Goal: Task Accomplishment & Management: Complete application form

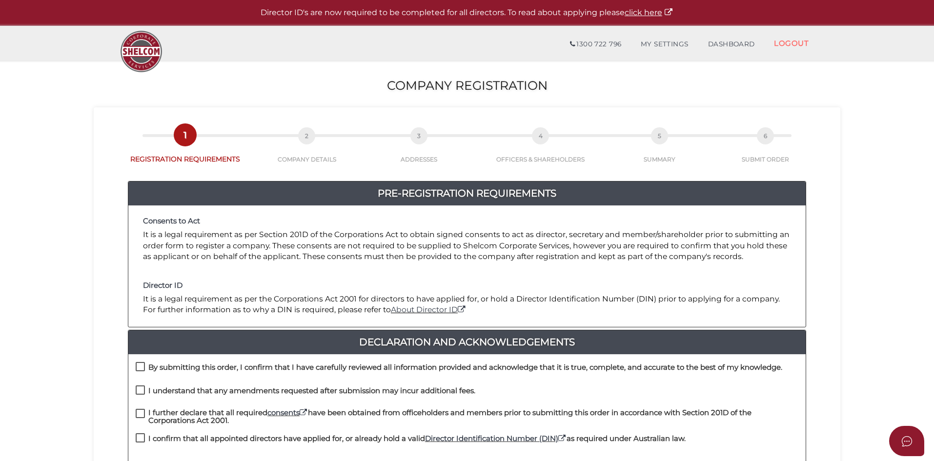
click at [441, 271] on div "Consents to Act It is a legal requirement as per Section 201D of the Corporatio…" at bounding box center [466, 266] width 677 height 122
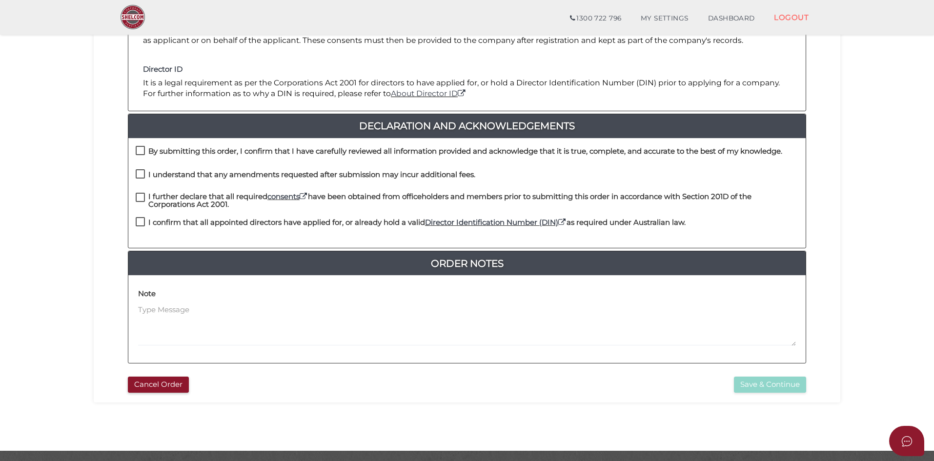
scroll to position [209, 0]
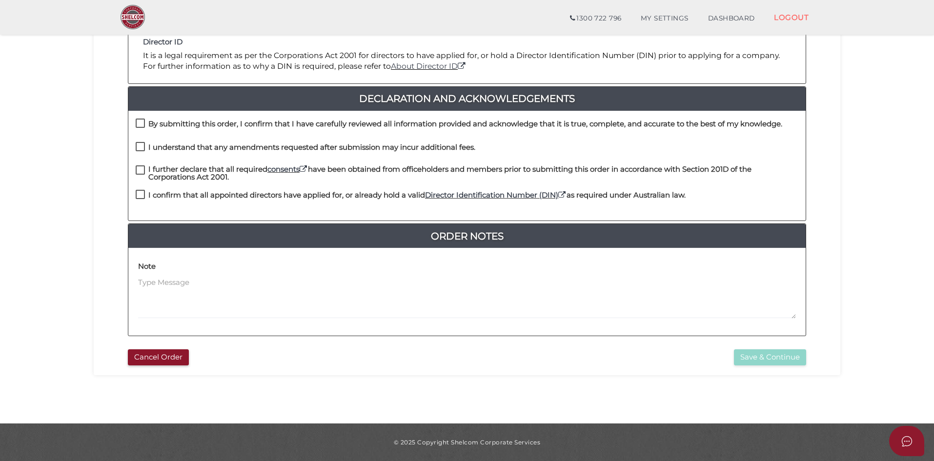
drag, startPoint x: 155, startPoint y: 123, endPoint x: 155, endPoint y: 130, distance: 6.8
click at [155, 123] on h4 "By submitting this order, I confirm that I have carefully reviewed all informat…" at bounding box center [465, 124] width 634 height 8
checkbox input "true"
click at [159, 146] on h4 "I understand that any amendments requested after submission may incur additiona…" at bounding box center [311, 147] width 327 height 8
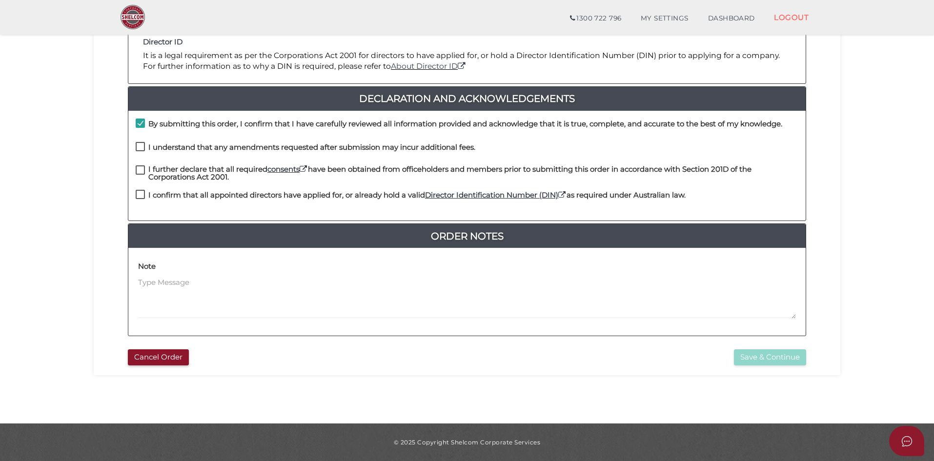
checkbox input "true"
click at [161, 167] on h4 "I further declare that all required consents have been obtained from officehold…" at bounding box center [473, 173] width 650 height 16
checkbox input "true"
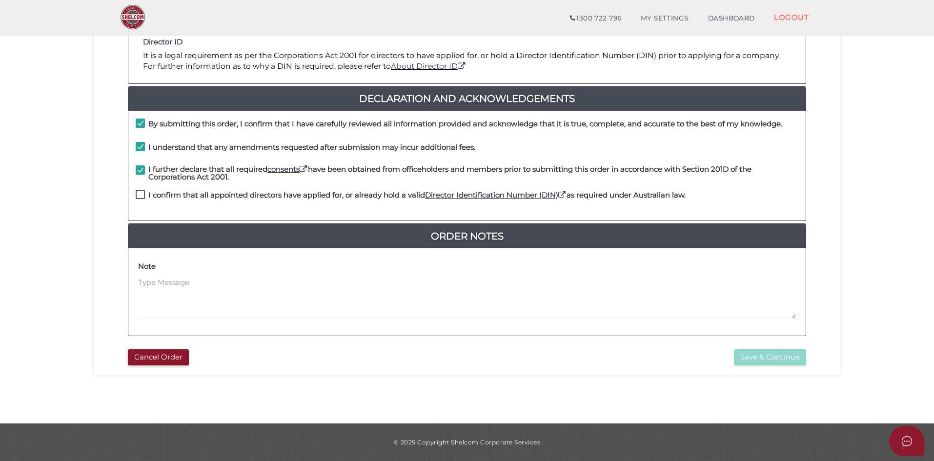
click at [166, 196] on h4 "I confirm that all appointed directors have applied for, or already hold a vali…" at bounding box center [416, 195] width 537 height 8
checkbox input "true"
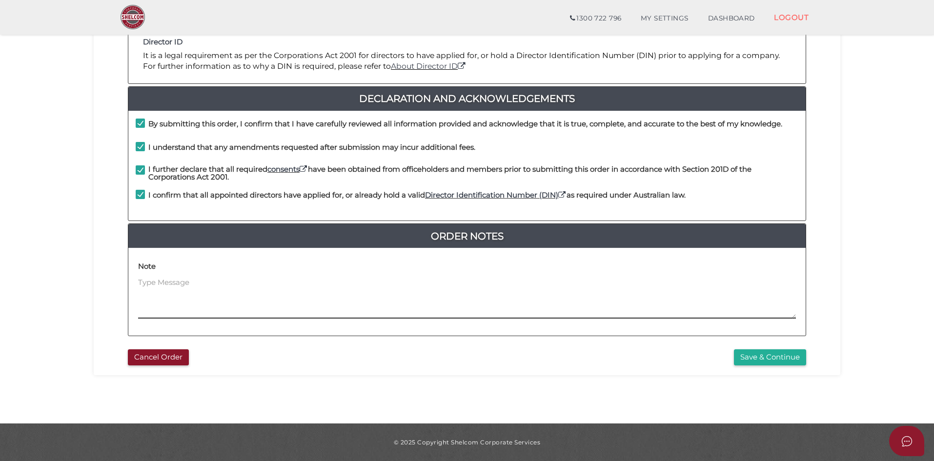
click at [159, 304] on textarea at bounding box center [467, 298] width 658 height 42
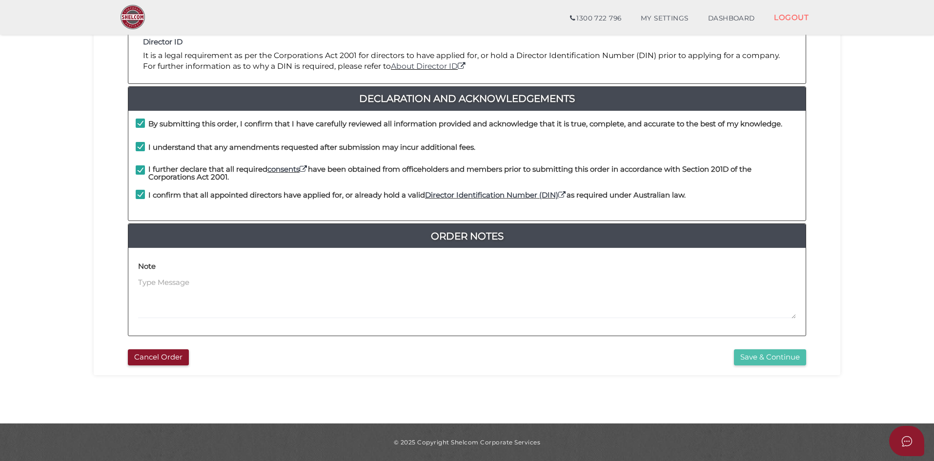
click at [779, 362] on button "Save & Continue" at bounding box center [770, 357] width 72 height 16
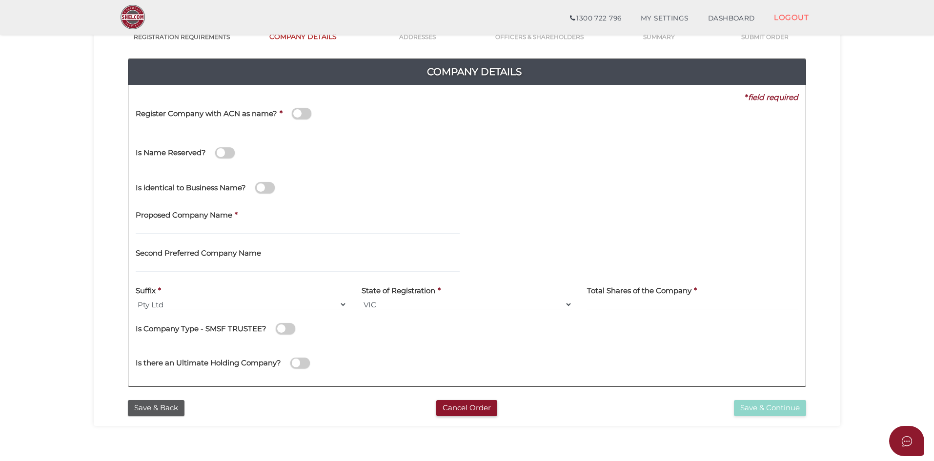
scroll to position [98, 0]
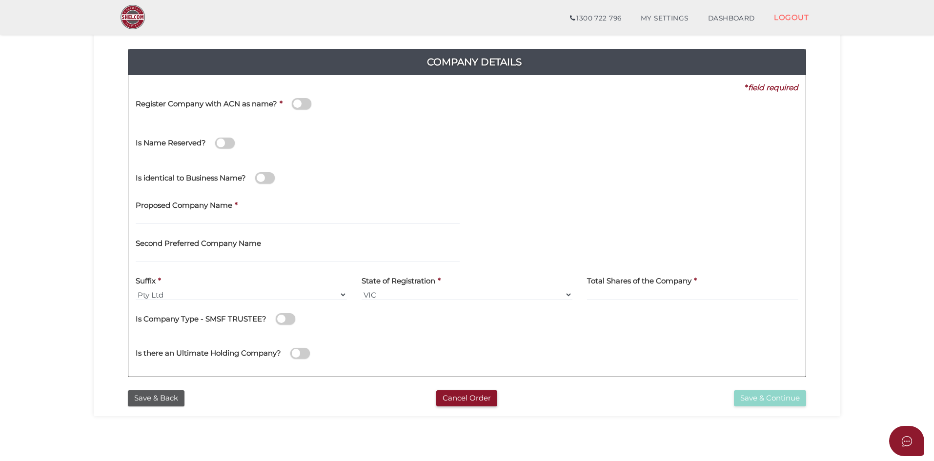
click at [233, 250] on label "Second Preferred Company Name" at bounding box center [198, 242] width 125 height 20
click at [233, 254] on input "text" at bounding box center [298, 257] width 324 height 11
type input "Green Star Car Detailing"
click at [639, 295] on input at bounding box center [692, 294] width 211 height 11
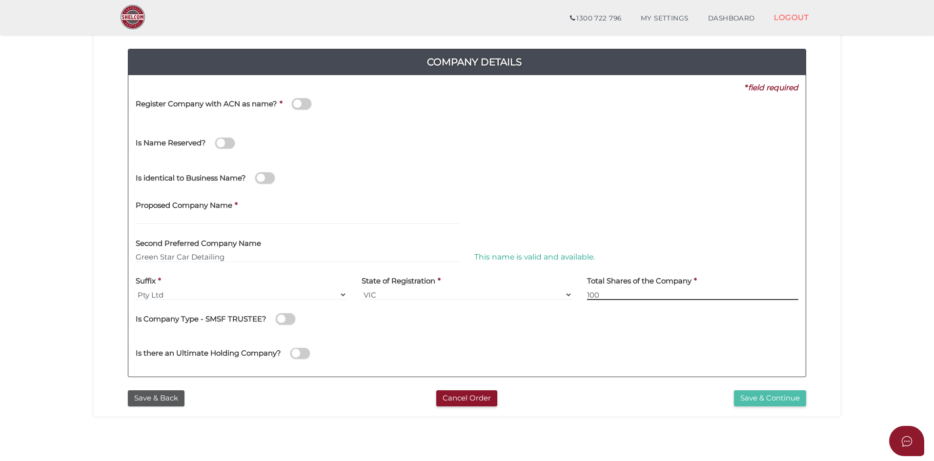
type input "100"
click at [785, 401] on button "Save & Continue" at bounding box center [770, 398] width 72 height 16
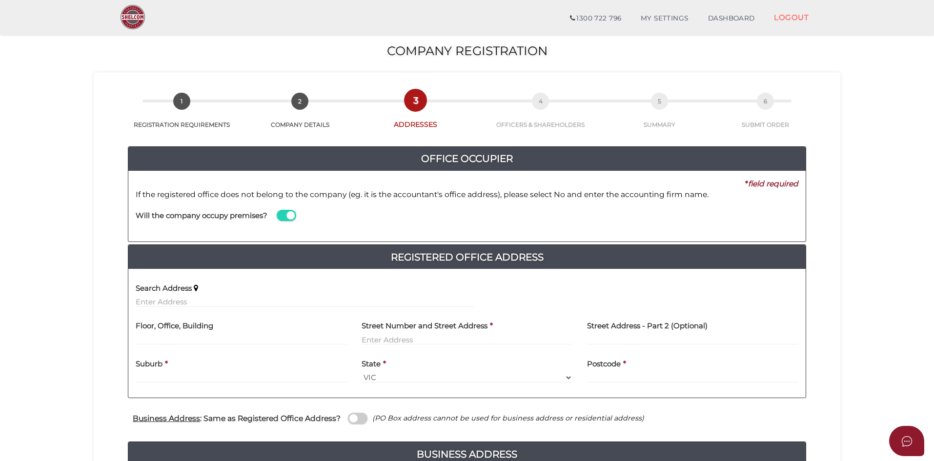
scroll to position [49, 0]
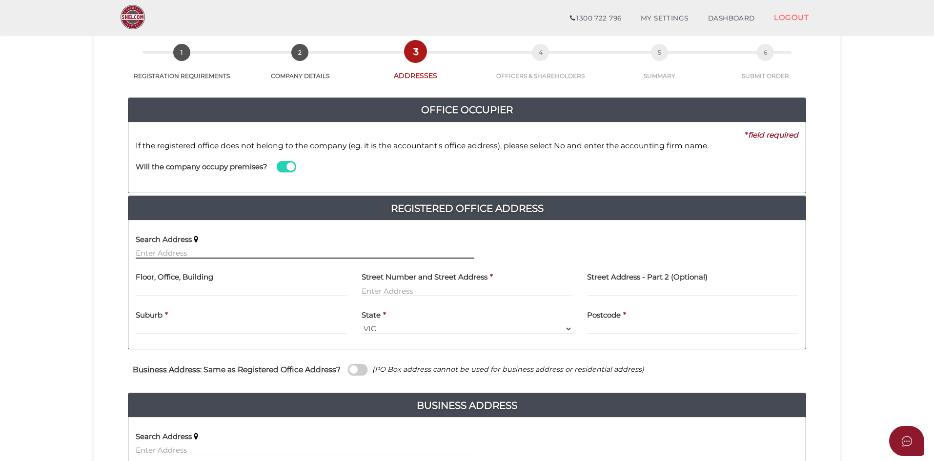
click at [166, 252] on input "text" at bounding box center [305, 253] width 339 height 11
paste input "169 Dyson Dr"
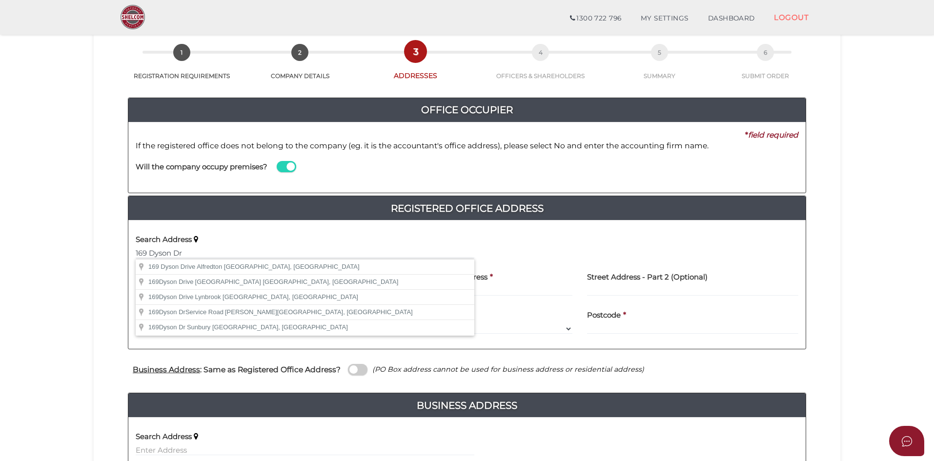
type input "169 Dyson Drive, Norah Head NSW, Australia"
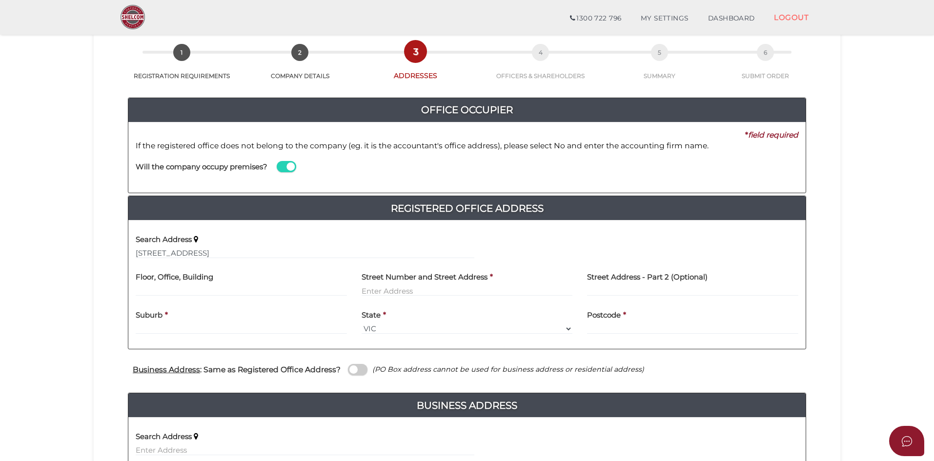
type input "Dyson Drive"
type input "Norah Head"
select select "[GEOGRAPHIC_DATA]"
type input "2263"
paste input "169 Dyson Dr"
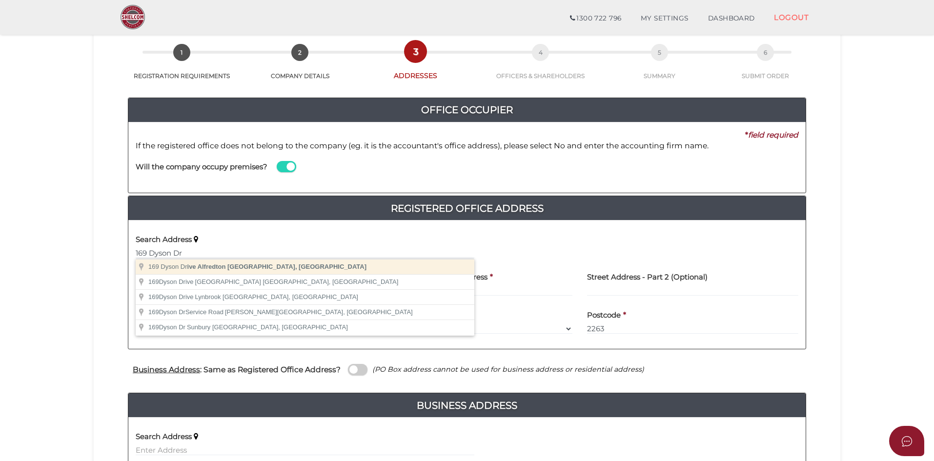
type input "169 Dyson Drive, Alfredton VIC, Australia"
type input "169 Dyson Drive"
type input "Alfredton"
select select "VIC"
type input "3350"
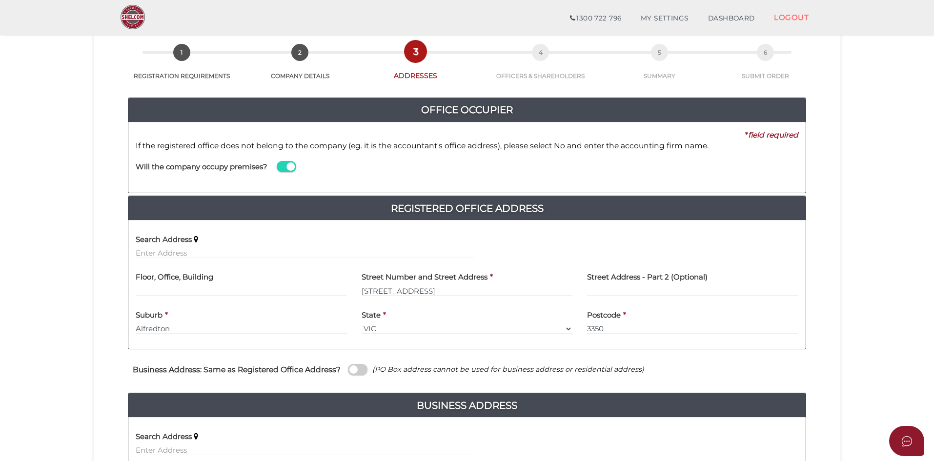
click at [39, 325] on section "Company Registration 14a514d1af5627762cff7c0280d1db93 1 REGISTRATION REQUIREMEN…" at bounding box center [467, 301] width 934 height 648
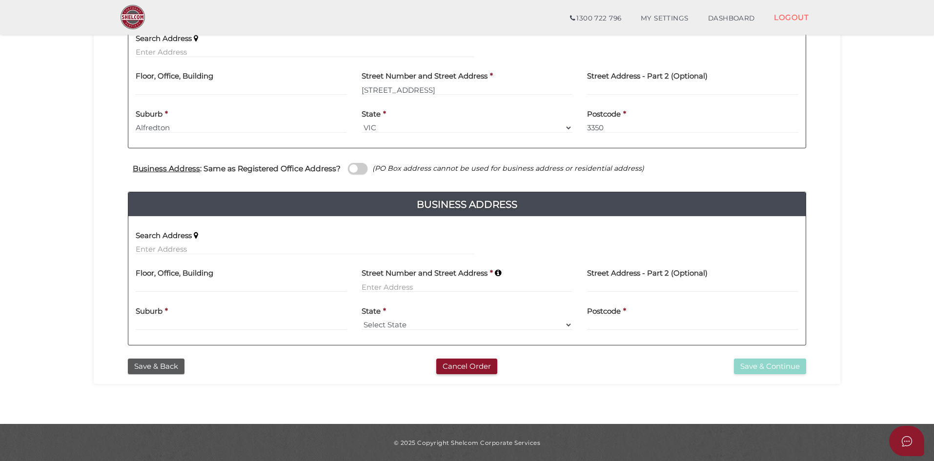
scroll to position [250, 0]
click at [41, 321] on section "Company Registration 14a514d1af5627762cff7c0280d1db93 1 REGISTRATION REQUIREMEN…" at bounding box center [467, 100] width 934 height 648
click at [351, 167] on span at bounding box center [358, 168] width 20 height 11
click at [0, 0] on input "checkbox" at bounding box center [0, 0] width 0 height 0
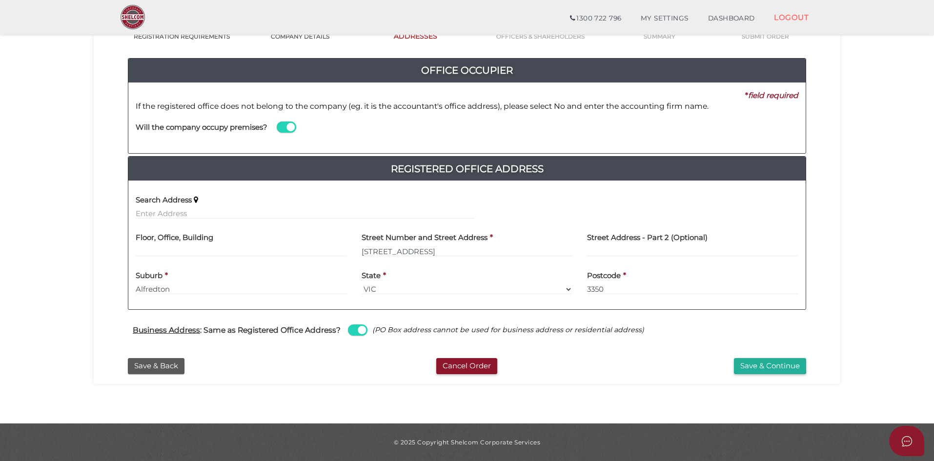
click at [868, 314] on section "Company Registration 14a514d1af5627762cff7c0280d1db93 1 REGISTRATION REQUIREMEN…" at bounding box center [467, 181] width 934 height 486
click at [553, 375] on div "14a514d1af5627762cff7c0280d1db93 1 REGISTRATION REQUIREMENTS 2 COMPANY DETAILS …" at bounding box center [467, 184] width 747 height 400
click at [779, 363] on button "Save & Continue" at bounding box center [770, 366] width 72 height 16
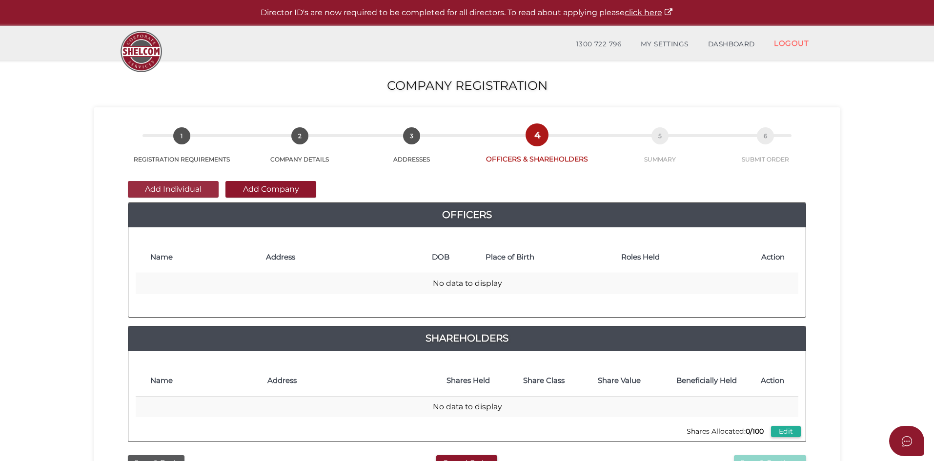
click at [184, 187] on button "Add Individual" at bounding box center [173, 189] width 91 height 17
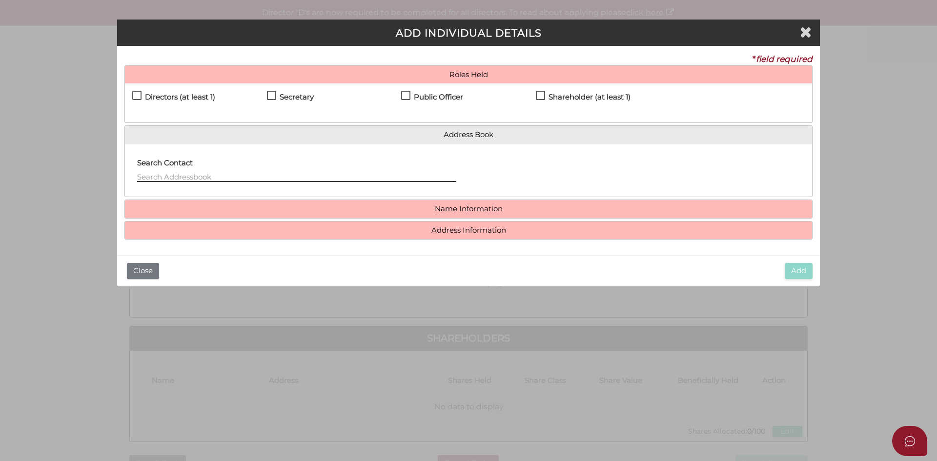
click at [159, 178] on input "text" at bounding box center [296, 176] width 319 height 11
click at [135, 94] on label "Directors (at least 1)" at bounding box center [173, 99] width 83 height 12
checkbox input "true"
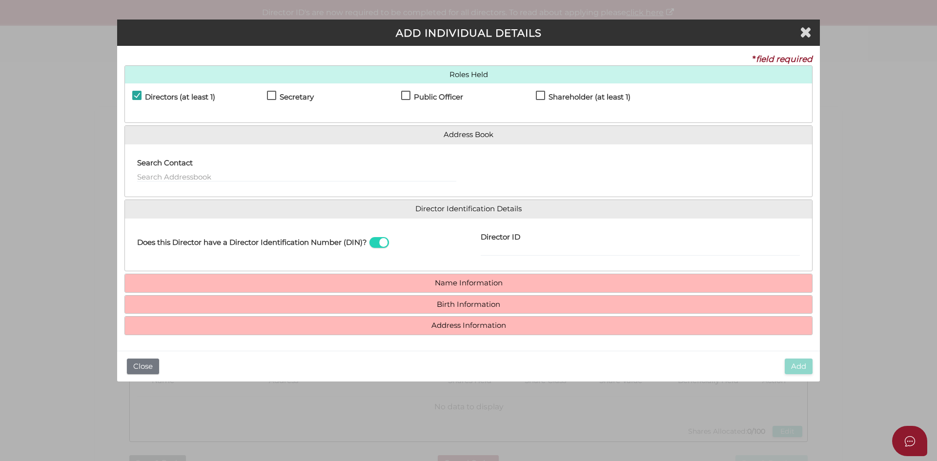
click at [269, 95] on label "Secretary" at bounding box center [290, 99] width 47 height 12
checkbox input "true"
click at [408, 96] on label "Public Officer" at bounding box center [432, 99] width 62 height 12
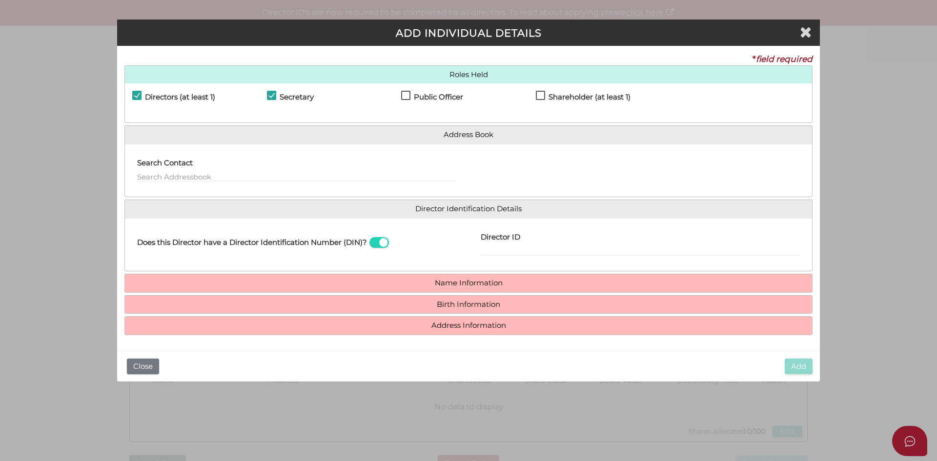
checkbox input "true"
click at [541, 95] on label "Shareholder (at least 1)" at bounding box center [583, 99] width 95 height 12
checkbox input "true"
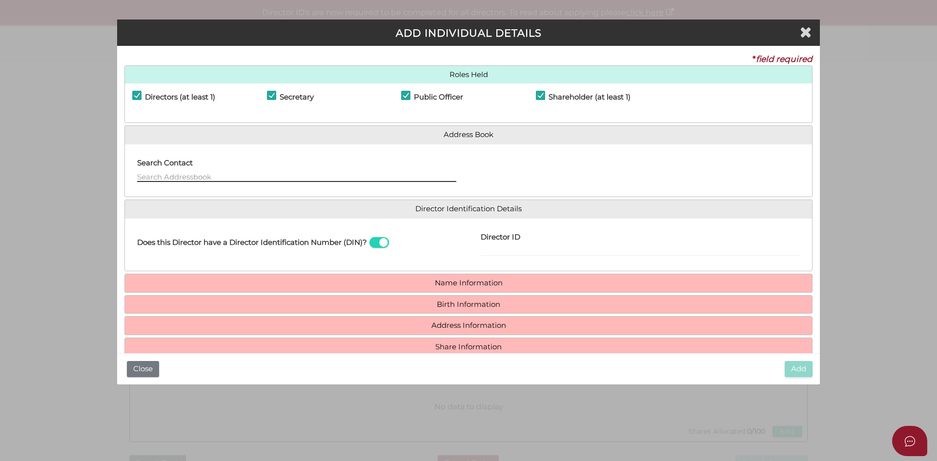
click at [169, 173] on input "text" at bounding box center [296, 176] width 319 height 11
type input "s"
click at [532, 182] on div at bounding box center [640, 171] width 344 height 38
click at [487, 288] on h4 "Name Information" at bounding box center [468, 283] width 687 height 18
click at [477, 287] on h4 "Name Information" at bounding box center [468, 283] width 687 height 18
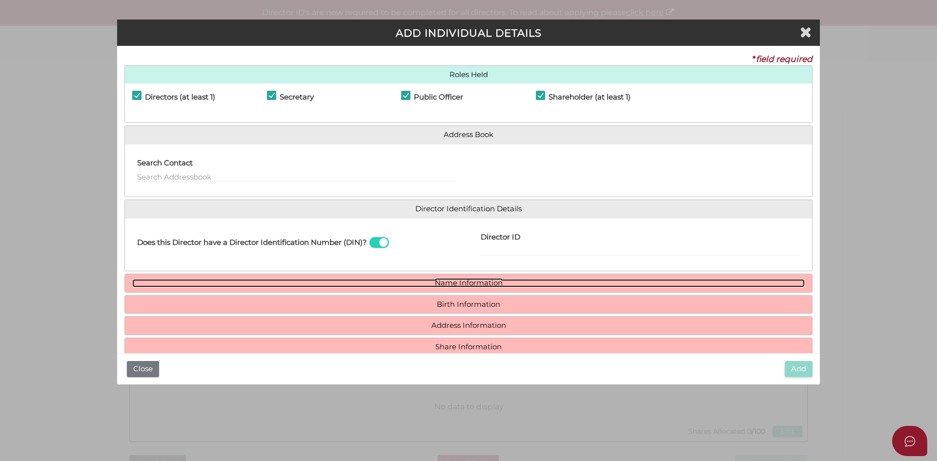
click at [469, 285] on link "Name Information" at bounding box center [468, 283] width 672 height 8
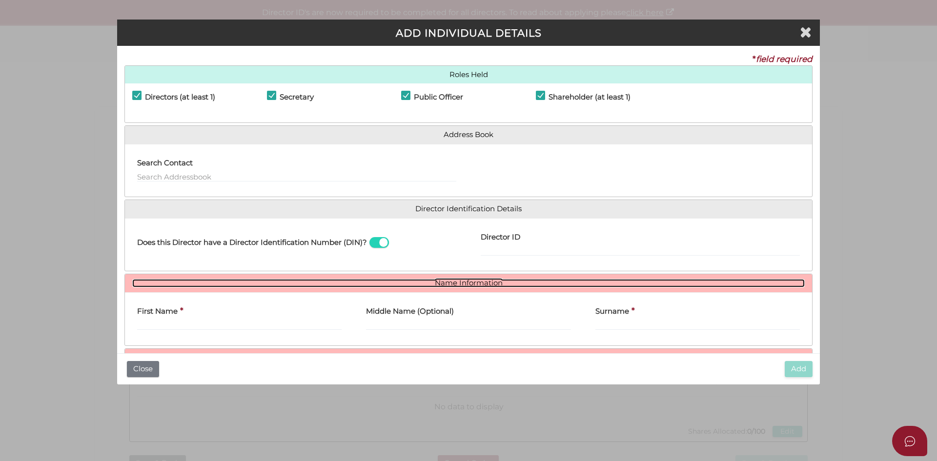
click at [469, 285] on link "Name Information" at bounding box center [468, 283] width 672 height 8
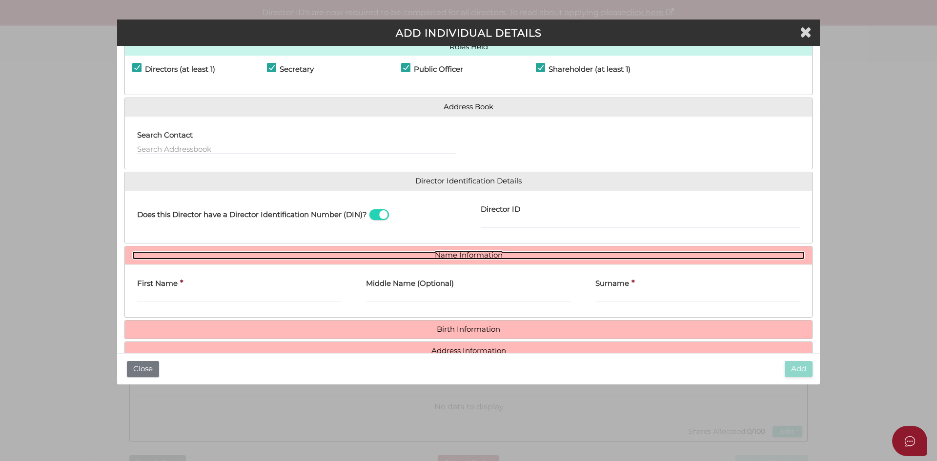
scroll to position [72, 0]
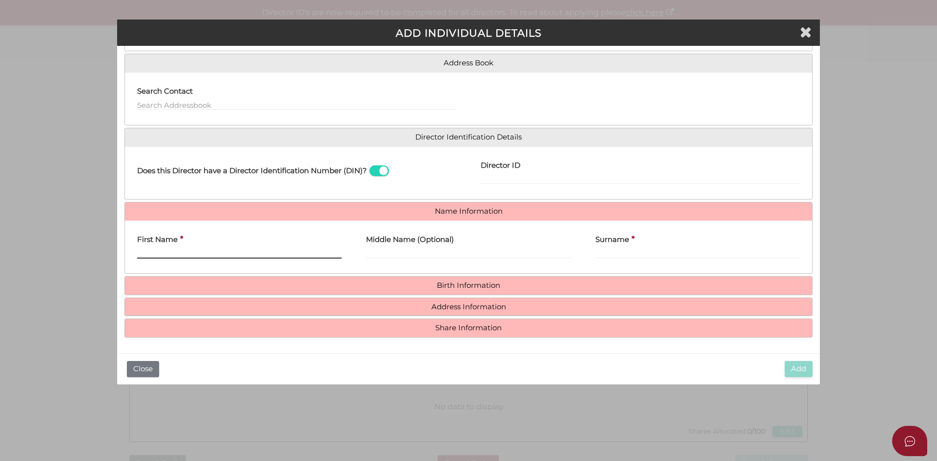
click at [166, 249] on input "First Name" at bounding box center [239, 253] width 204 height 11
click at [253, 253] on input "First Name" at bounding box center [239, 253] width 204 height 11
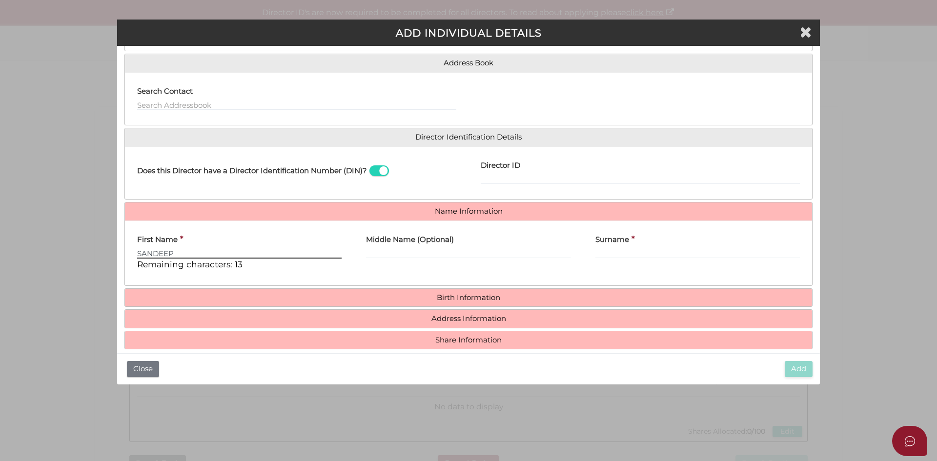
type input "SANDEEP"
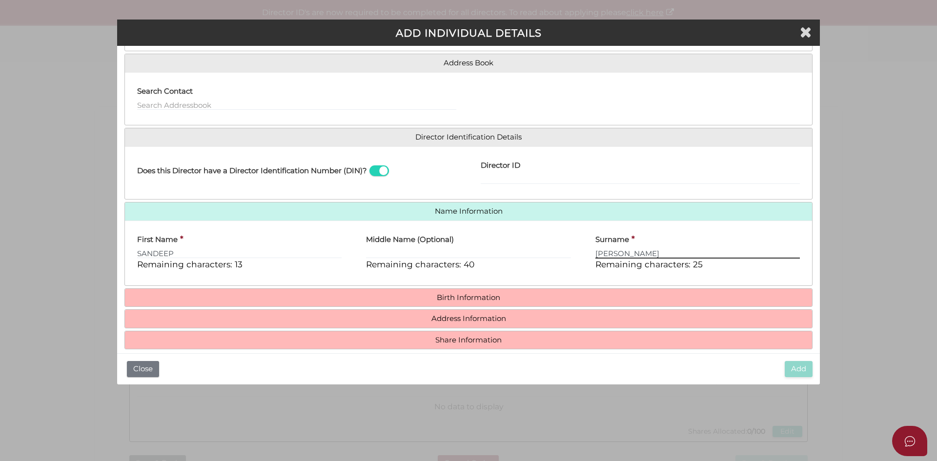
type input "KUMAR"
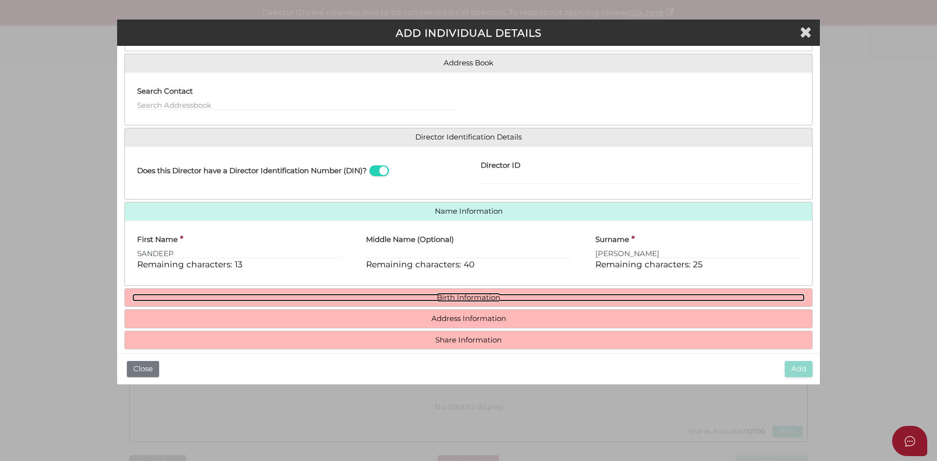
click at [438, 294] on link "Birth Information" at bounding box center [468, 298] width 672 height 8
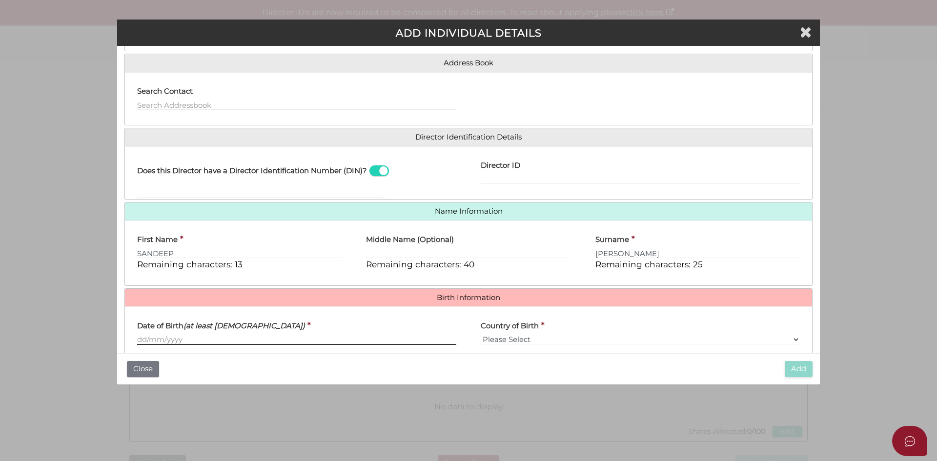
click at [183, 342] on input "Date of Birth (at least 18 years old)" at bounding box center [296, 339] width 319 height 11
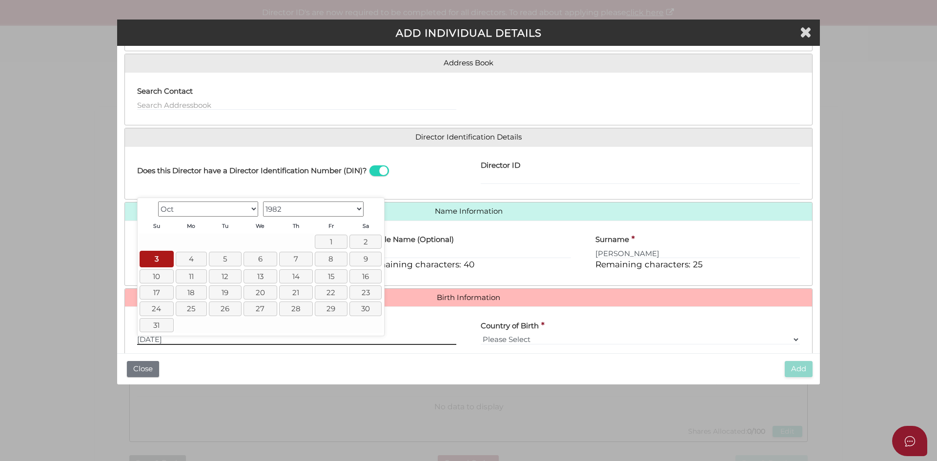
type input "03/10/1982"
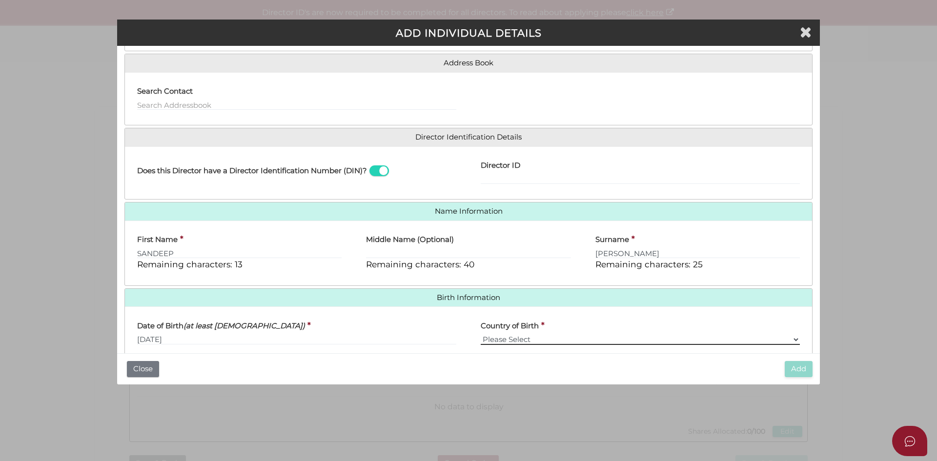
click at [533, 340] on select "Please Select v Australia Afghanistan Albania Algeria American Samoa Andorra An…" at bounding box center [640, 339] width 319 height 11
select select "India"
click at [481, 334] on select "Please Select v Australia Afghanistan Albania Algeria American Samoa Andorra An…" at bounding box center [640, 339] width 319 height 11
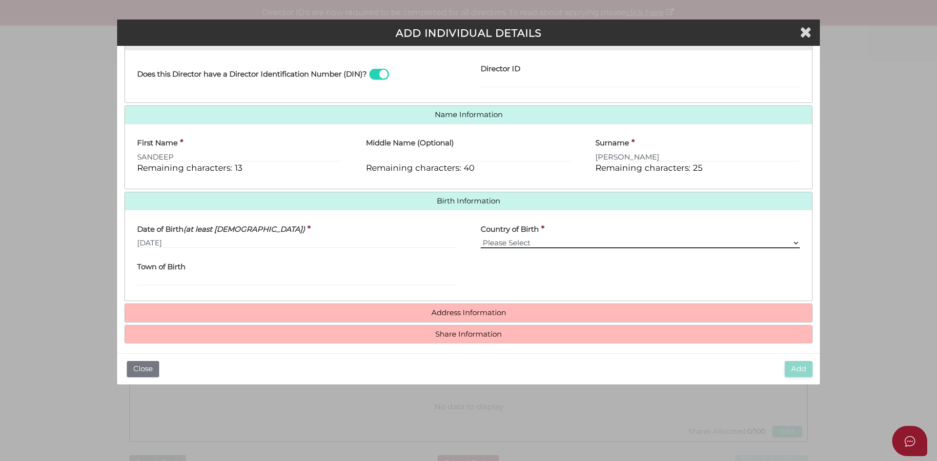
scroll to position [174, 0]
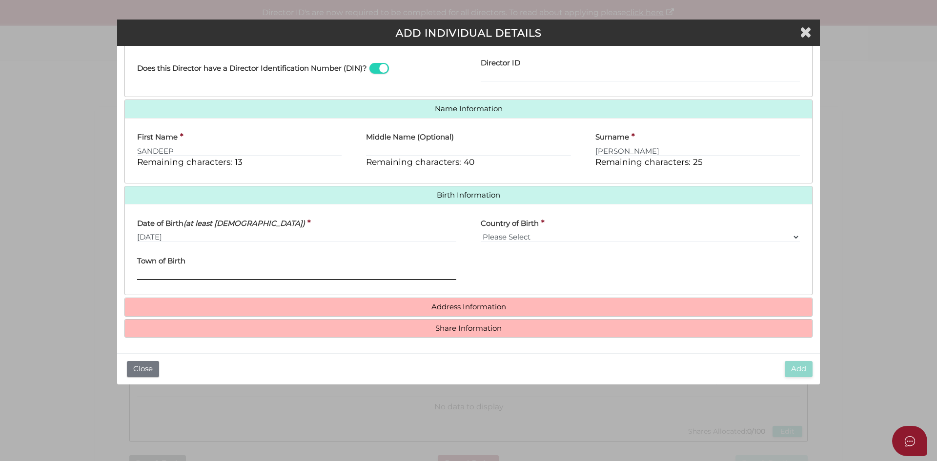
click at [239, 277] on input "Town of Birth" at bounding box center [296, 274] width 319 height 11
type input "HAMIDPUR"
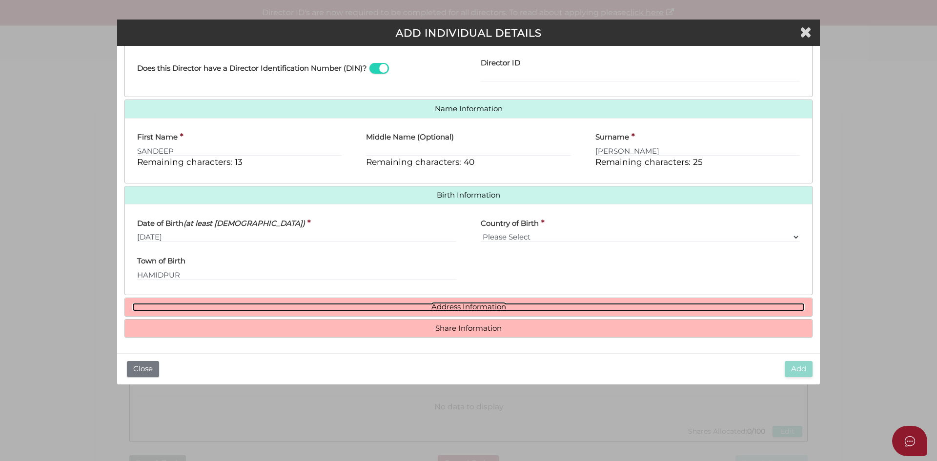
click at [471, 310] on link "Address Information" at bounding box center [468, 307] width 672 height 8
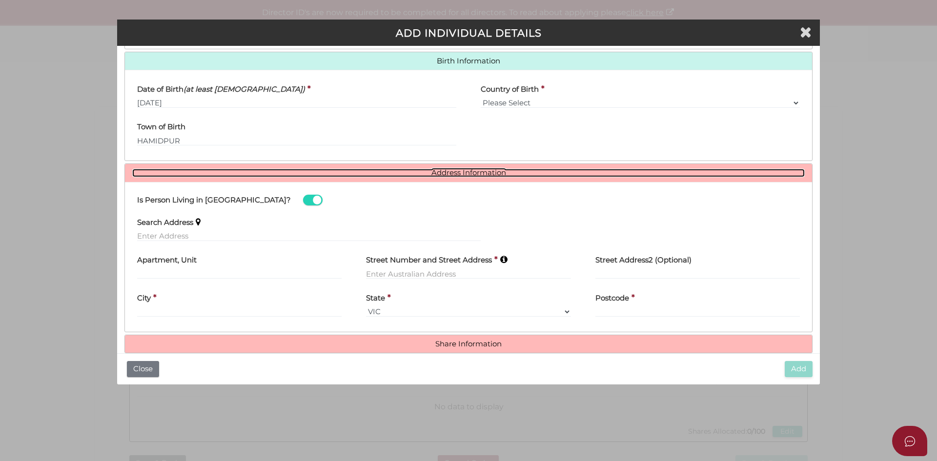
scroll to position [321, 0]
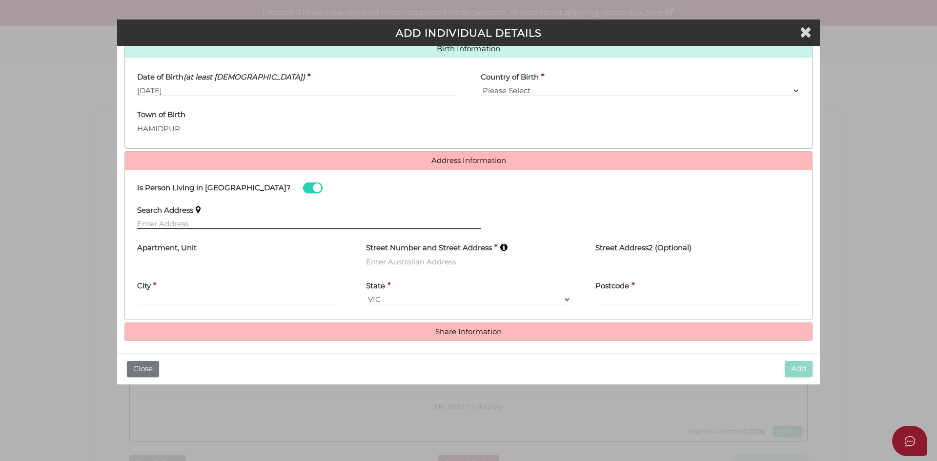
click at [160, 221] on input "text" at bounding box center [309, 224] width 344 height 11
paste input "169 DYSON DRIVE, ALFREDTON"
click at [216, 245] on body "Shelcom is loading Processing Payment...Please Wait... Director ID's are now re…" at bounding box center [468, 230] width 937 height 461
click at [224, 224] on input "169 DYSON DRIVE, ALFREDTON" at bounding box center [309, 224] width 344 height 11
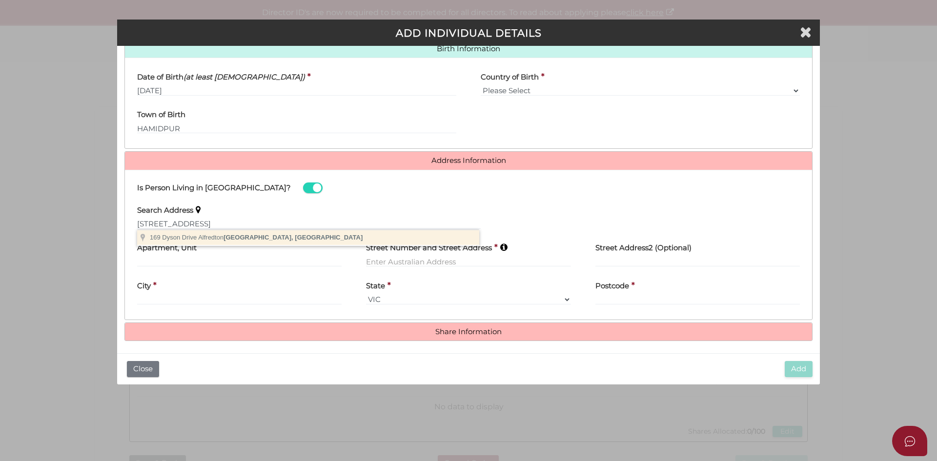
type input "169 Dyson Drive, Alfredton VIC, Australia"
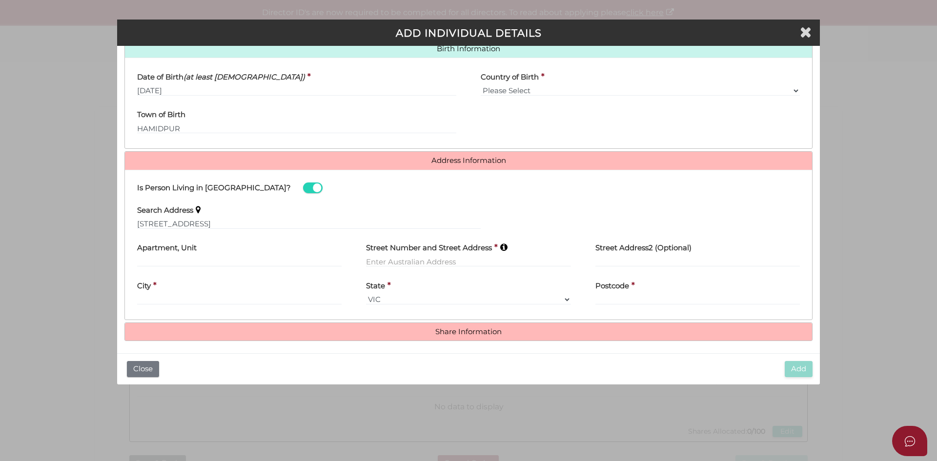
type input "169 Dyson Drive"
type input "Alfredton"
select select "VIC"
type input "3350"
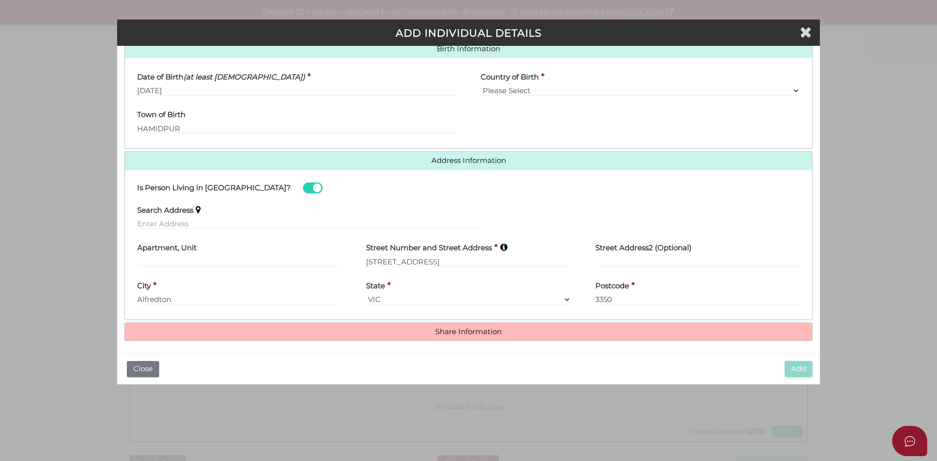
scroll to position [324, 0]
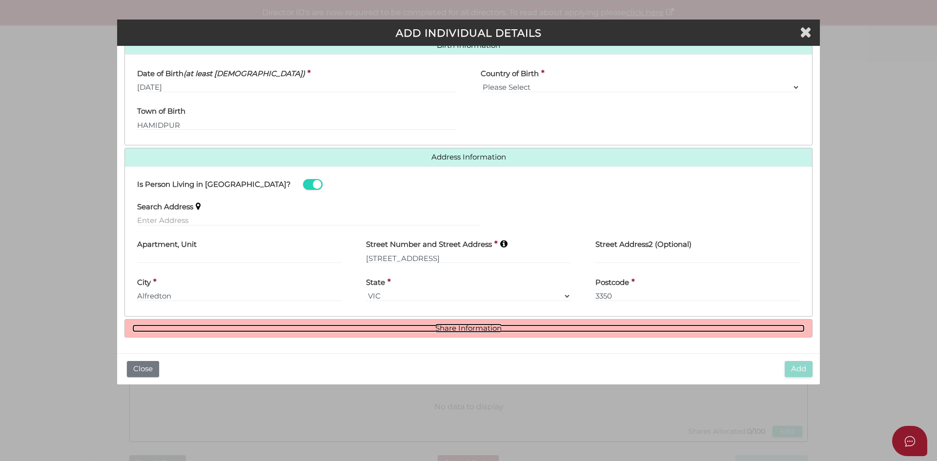
click at [444, 331] on link "Share Information" at bounding box center [468, 329] width 672 height 8
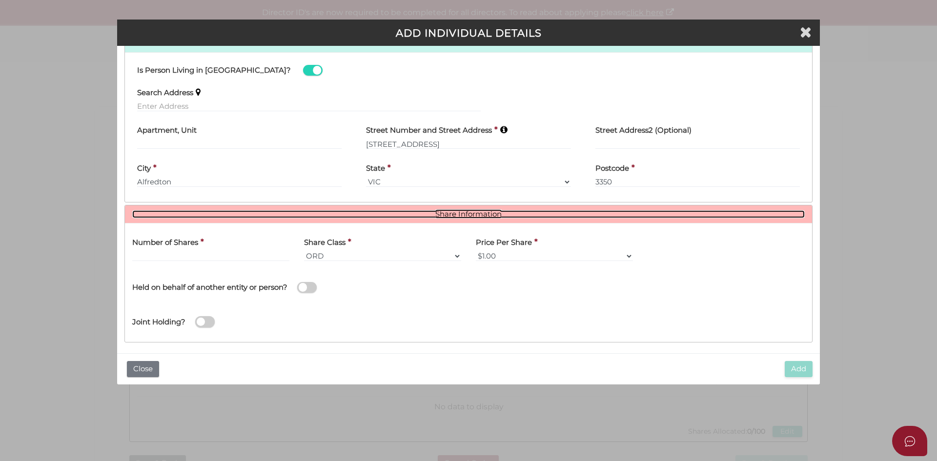
scroll to position [443, 0]
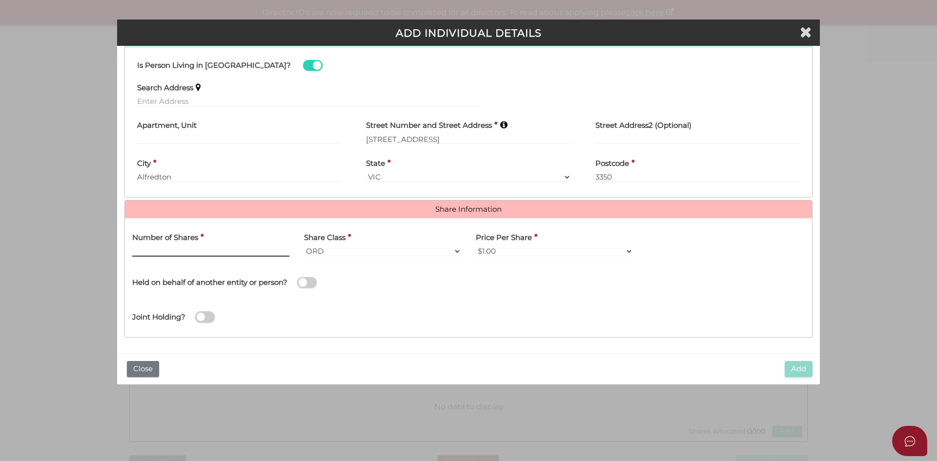
click at [193, 250] on input "text" at bounding box center [210, 251] width 157 height 11
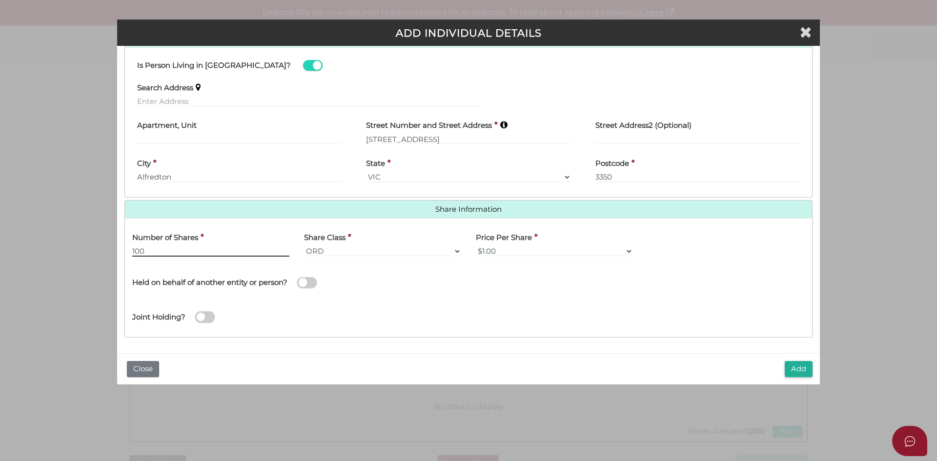
type input "100"
click at [405, 307] on div "Joint Holding?" at bounding box center [468, 314] width 687 height 32
click at [797, 369] on button "Add" at bounding box center [799, 369] width 28 height 16
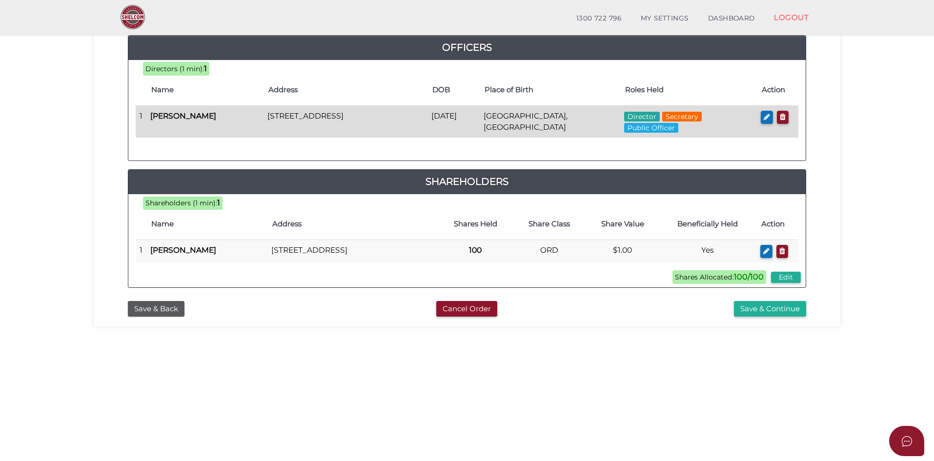
scroll to position [146, 0]
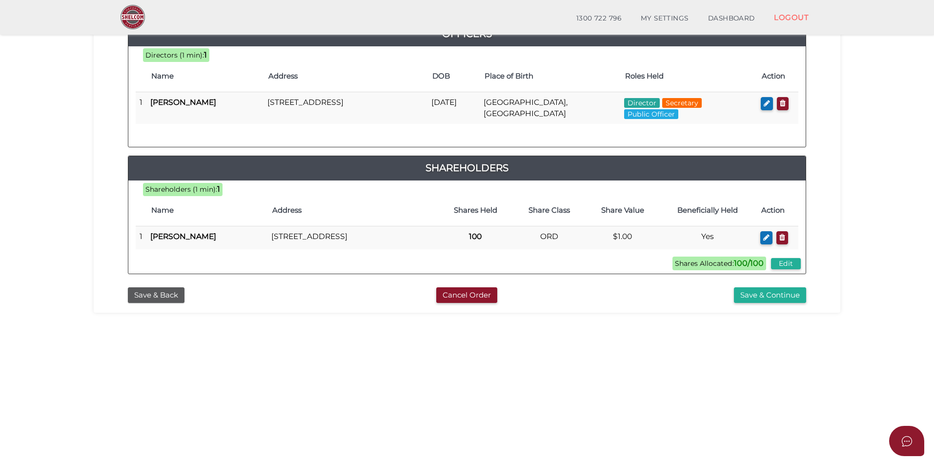
click at [609, 353] on section "Company Registration 14a514d1af5627762cff7c0280d1db93 1 REGISTRATION REQUIREMEN…" at bounding box center [467, 182] width 934 height 607
click at [772, 302] on button "Save & Continue" at bounding box center [770, 295] width 72 height 16
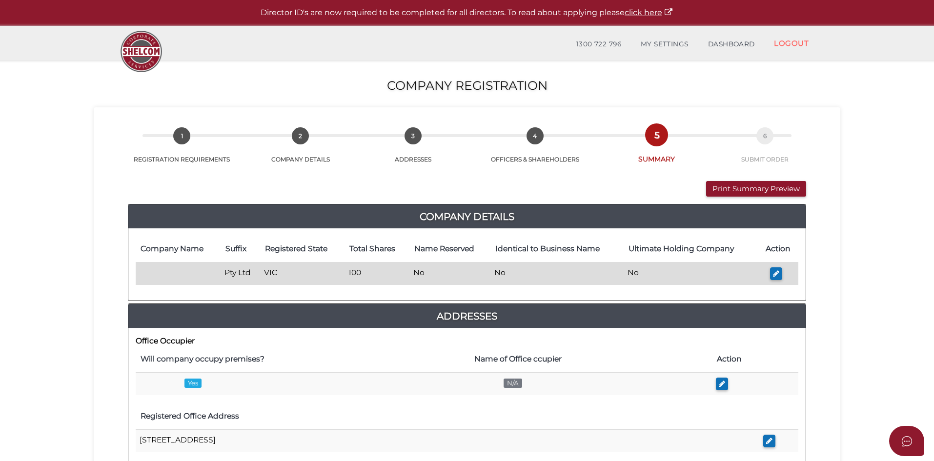
click at [181, 271] on td at bounding box center [178, 273] width 85 height 23
click at [163, 273] on td at bounding box center [178, 273] width 85 height 23
click at [778, 274] on icon "button" at bounding box center [776, 273] width 6 height 7
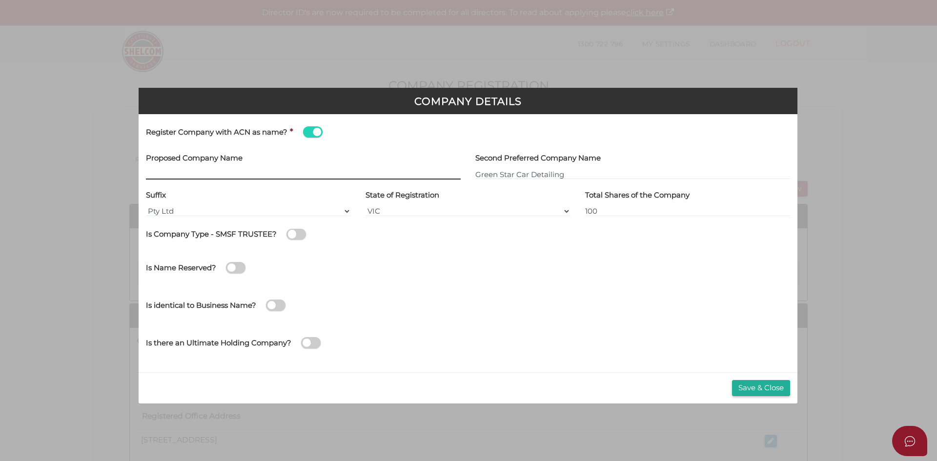
type input "[[ACN Number]]"
drag, startPoint x: 225, startPoint y: 172, endPoint x: 127, endPoint y: 171, distance: 98.1
click at [127, 171] on div "Company Details Register Company with ACN as name? * Proposed Company Name [[AC…" at bounding box center [468, 230] width 937 height 461
type input "[[ACN Number]]"
click at [314, 131] on span at bounding box center [313, 131] width 20 height 11
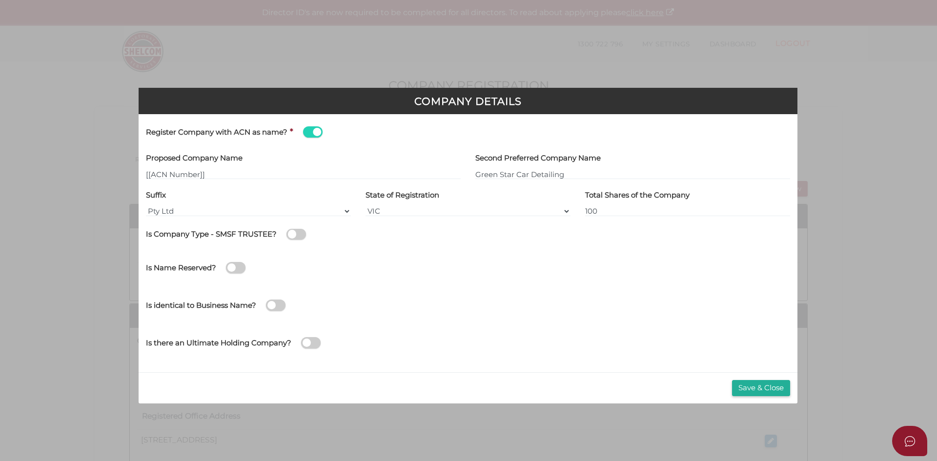
click at [0, 0] on input "checkbox" at bounding box center [0, 0] width 0 height 0
click at [168, 171] on input "text" at bounding box center [303, 174] width 315 height 11
type input "g"
type input "G"
type input "GREEN STAR CAR DETAILING"
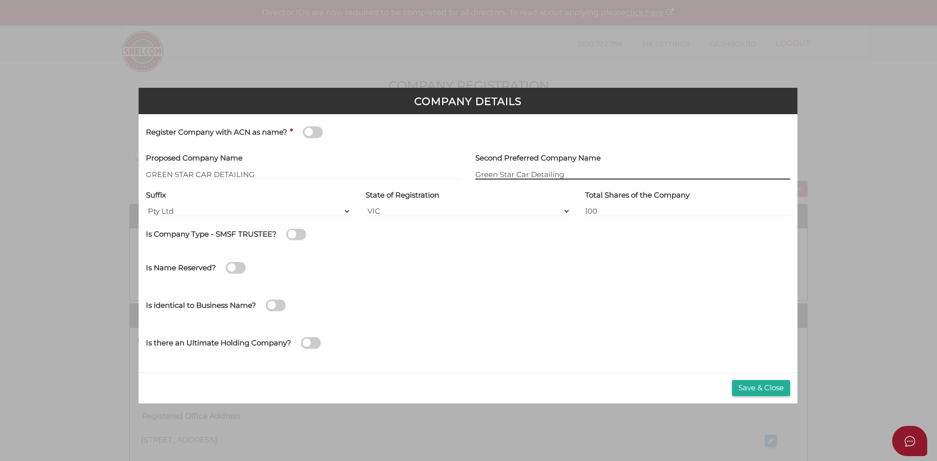
drag, startPoint x: 570, startPoint y: 175, endPoint x: 472, endPoint y: 177, distance: 98.1
click at [472, 177] on div "Second Preferred Company Name Green Star Car Detailing" at bounding box center [632, 168] width 329 height 37
click at [552, 140] on div "Register Company with ACN as name? *" at bounding box center [468, 136] width 659 height 29
click at [759, 387] on button "Save & Close" at bounding box center [761, 388] width 58 height 16
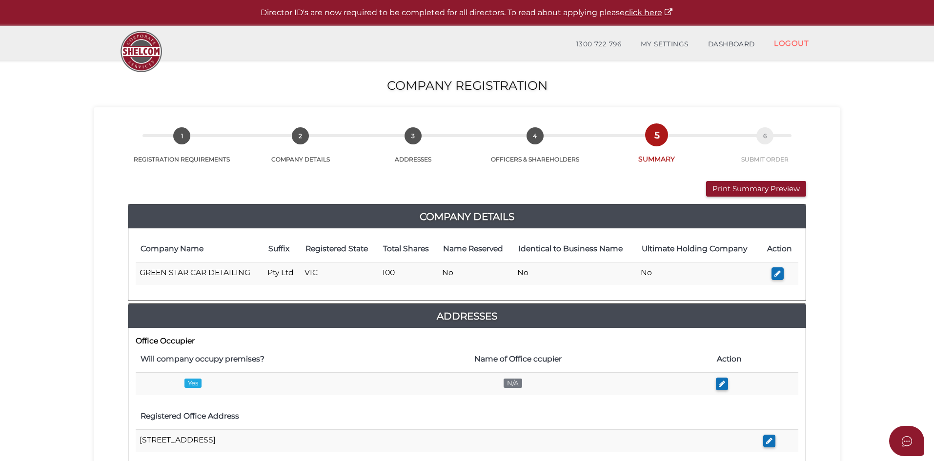
click at [895, 314] on section "Company Registration 14a514d1af5627762cff7c0280d1db93 1 REGISTRATION REQUIREMEN…" at bounding box center [467, 457] width 934 height 792
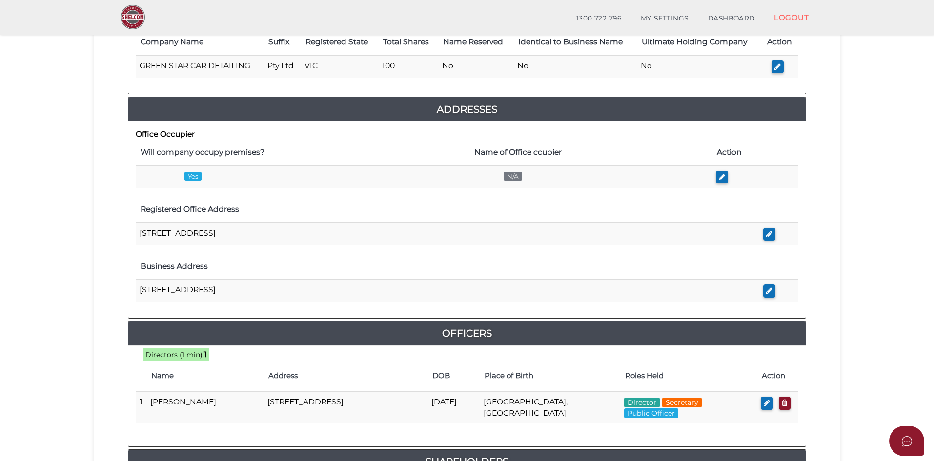
scroll to position [195, 0]
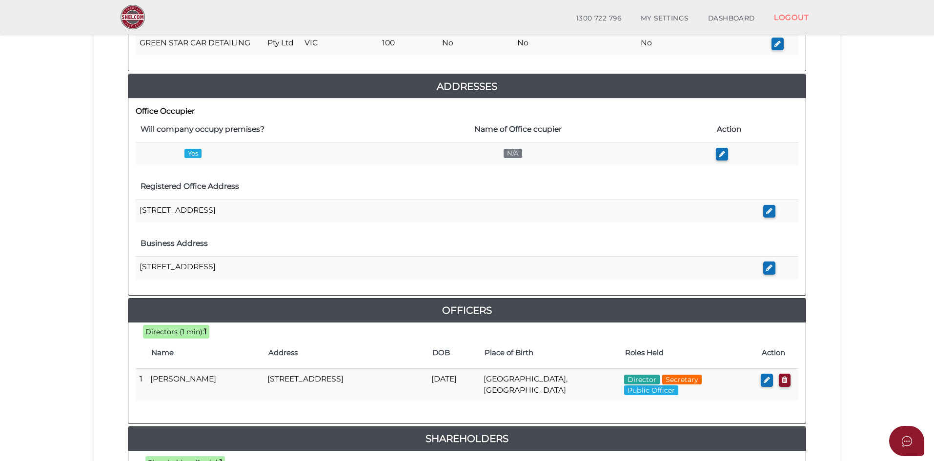
click at [891, 313] on section "Company Registration 14a514d1af5627762cff7c0280d1db93 1 REGISTRATION REQUIREMEN…" at bounding box center [467, 227] width 934 height 792
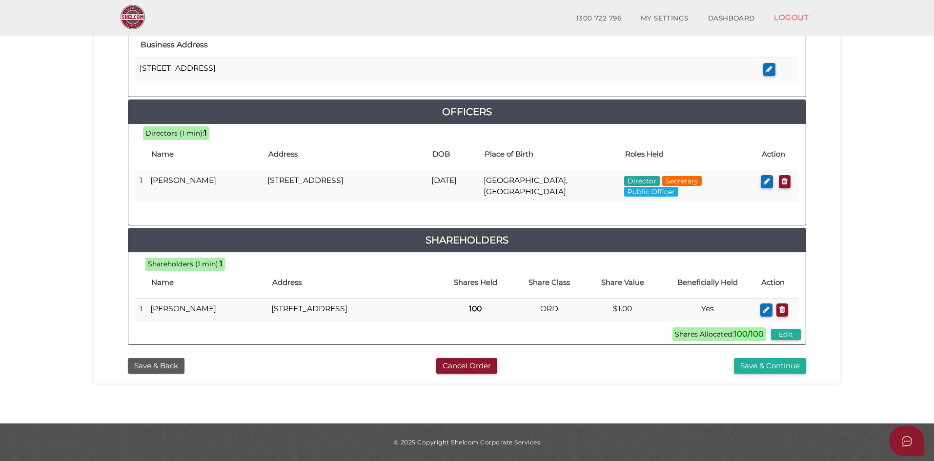
scroll to position [403, 0]
click at [891, 313] on section "Company Registration 14a514d1af5627762cff7c0280d1db93 1 REGISTRATION REQUIREMEN…" at bounding box center [467, 28] width 934 height 792
click at [587, 394] on section "Company Registration 14a514d1af5627762cff7c0280d1db93 1 REGISTRATION REQUIREMEN…" at bounding box center [467, 28] width 934 height 792
click at [771, 368] on button "Save & Continue" at bounding box center [770, 366] width 72 height 16
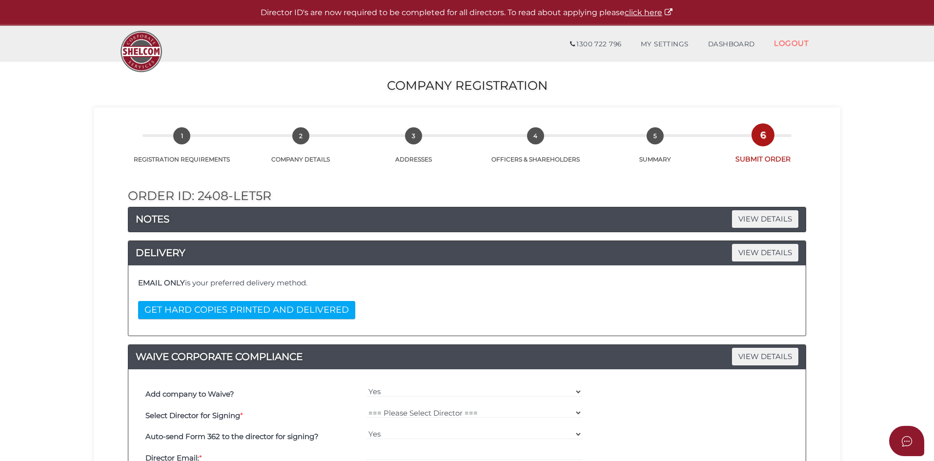
click at [879, 292] on section "Company Registration 14a514d1af5627762cff7c0280d1db93 1 REGISTRATION REQUIREMEN…" at bounding box center [467, 401] width 934 height 681
click at [366, 251] on h4 "DELIVERY VIEW DETAILS" at bounding box center [466, 253] width 677 height 16
click at [483, 316] on div "EMAIL ONLY is your preferred delivery method. GET HARD COPIES PRINTED AND DELIV…" at bounding box center [467, 301] width 663 height 56
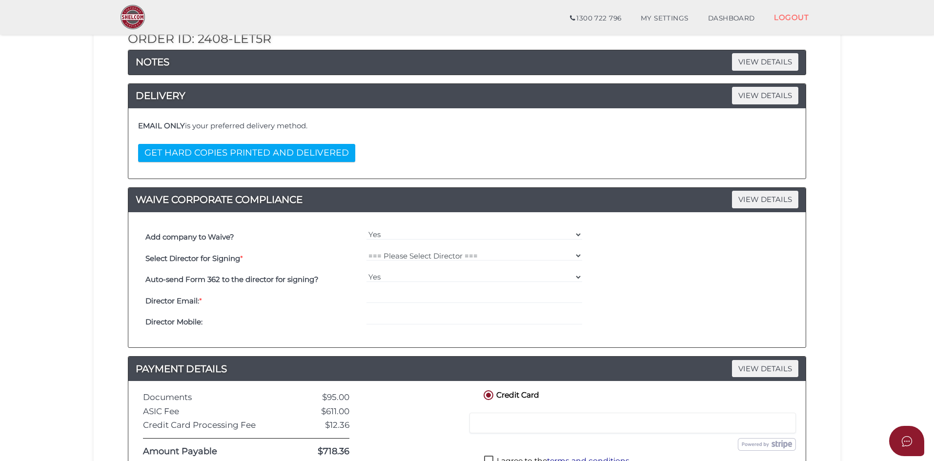
scroll to position [146, 0]
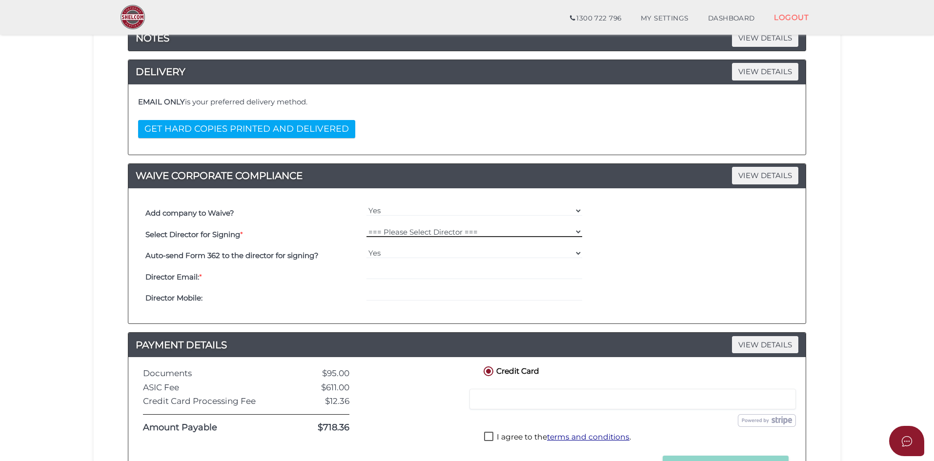
click at [455, 235] on select "=== Please Select Director === Sandeep Kumar" at bounding box center [474, 231] width 216 height 11
select select "000026798"
click at [366, 226] on select "=== Please Select Director === Sandeep Kumar" at bounding box center [474, 231] width 216 height 11
drag, startPoint x: 390, startPoint y: 274, endPoint x: 396, endPoint y: 274, distance: 6.3
click at [390, 274] on input "email" at bounding box center [474, 274] width 216 height 11
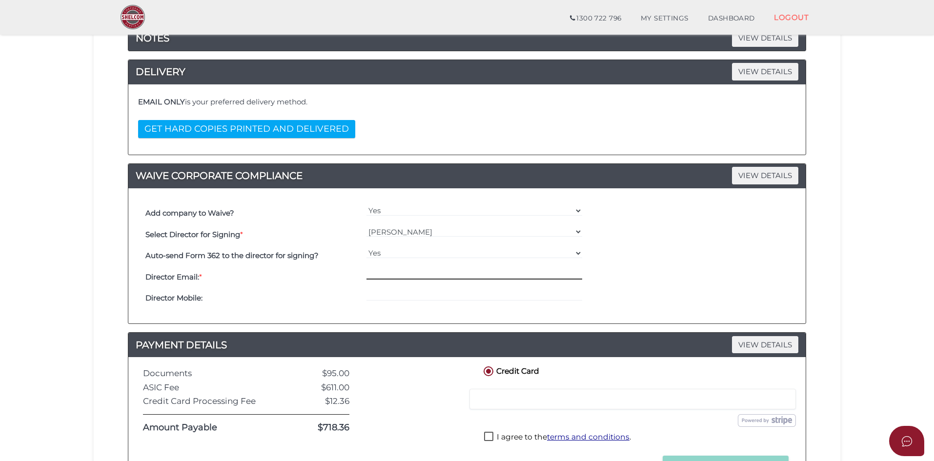
click at [400, 271] on input "email" at bounding box center [474, 274] width 216 height 11
paste input "greenstarcarwash@gmail.com"
type input "greenstarcarwash@gmail.com"
click at [378, 292] on input "tel" at bounding box center [474, 295] width 216 height 11
paste input "0430917533"
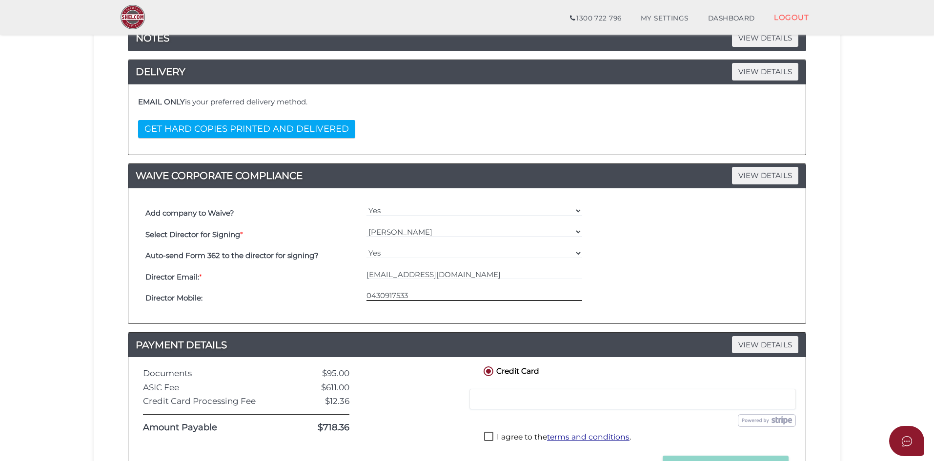
type input "0430917533"
click at [261, 300] on h4 "Director Mobile:" at bounding box center [253, 298] width 216 height 8
drag, startPoint x: 313, startPoint y: 286, endPoint x: 323, endPoint y: 288, distance: 10.1
click at [313, 288] on div "Select Director for Signing * === Please Select Director === Sandeep Kumar Auto…" at bounding box center [467, 266] width 648 height 85
click at [664, 288] on div "Director Mobile: 0430917533" at bounding box center [467, 298] width 648 height 21
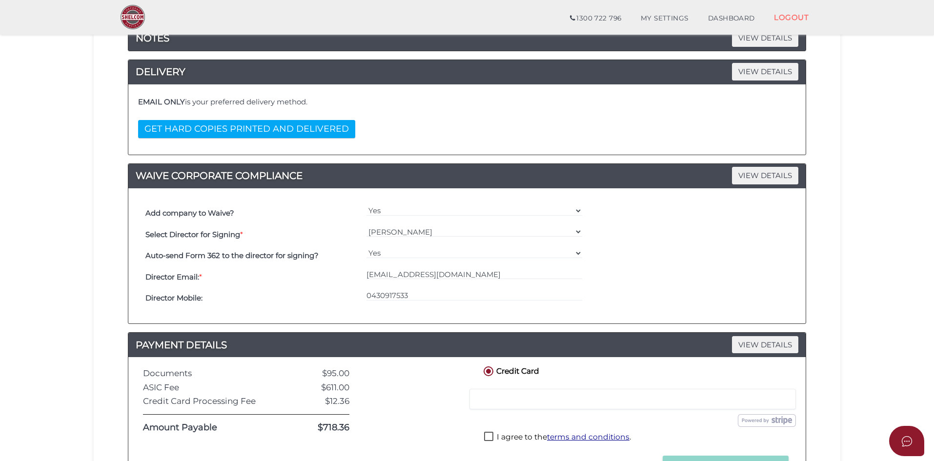
click at [657, 282] on div "Director Email: * greenstarcarwash@gmail.com" at bounding box center [467, 276] width 648 height 21
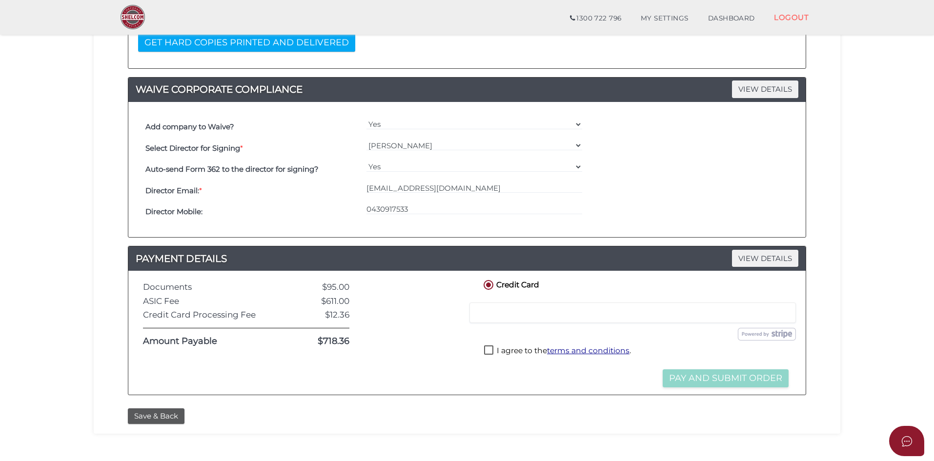
scroll to position [244, 0]
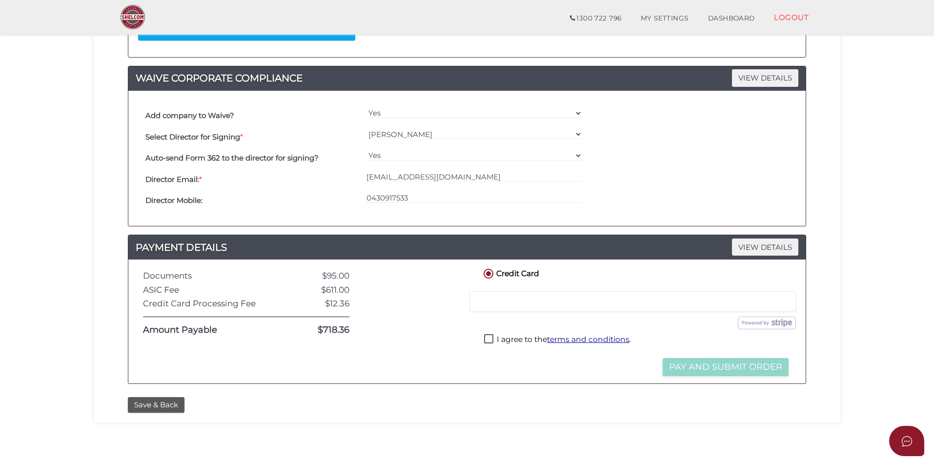
drag, startPoint x: 401, startPoint y: 301, endPoint x: 401, endPoint y: 306, distance: 5.4
click at [401, 301] on div at bounding box center [416, 321] width 118 height 109
click at [402, 313] on div at bounding box center [416, 321] width 118 height 109
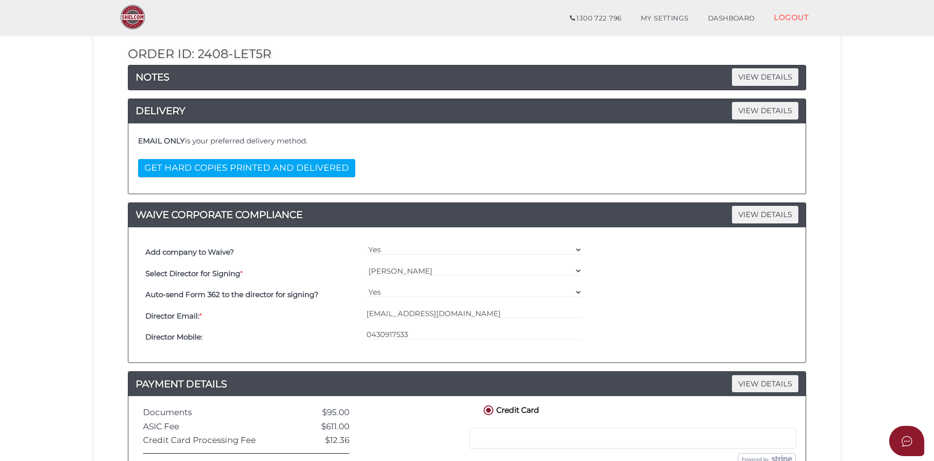
scroll to position [98, 0]
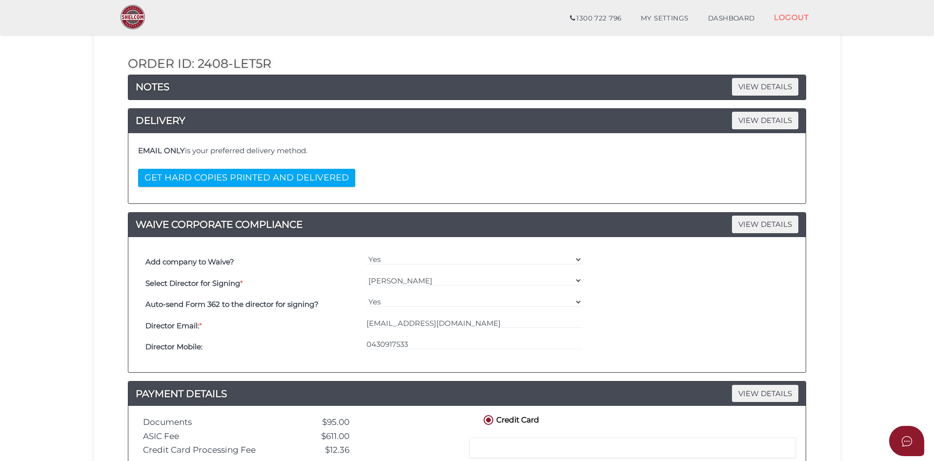
click at [879, 306] on section "Company Registration 14a514d1af5627762cff7c0280d1db93 1 REGISTRATION REQUIREMEN…" at bounding box center [467, 268] width 934 height 681
click at [878, 302] on section "Company Registration 14a514d1af5627762cff7c0280d1db93 1 REGISTRATION REQUIREMEN…" at bounding box center [467, 268] width 934 height 681
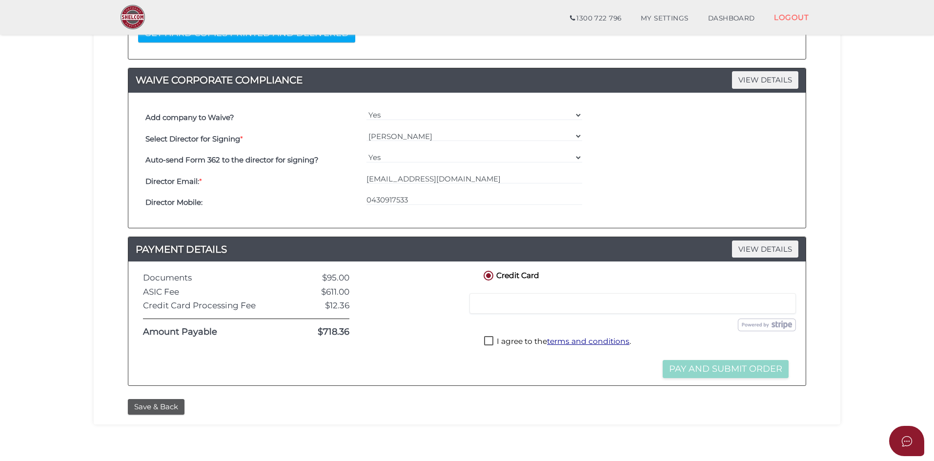
scroll to position [244, 0]
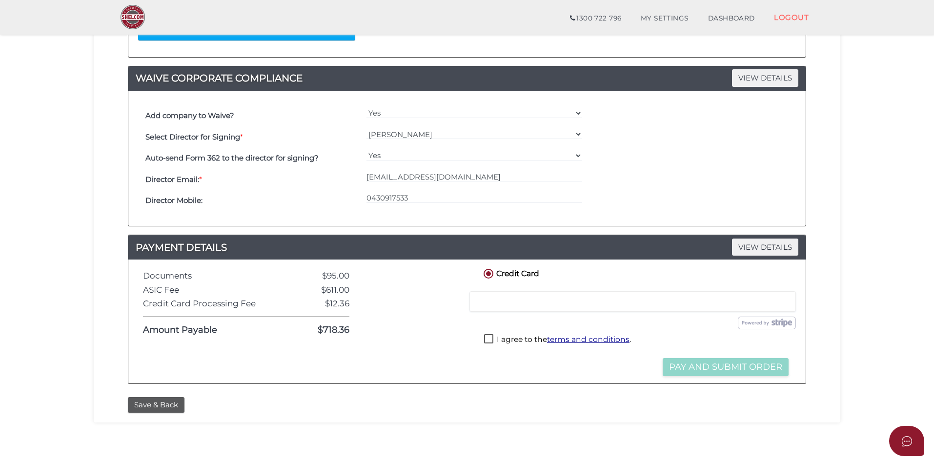
click at [879, 282] on section "Company Registration 14a514d1af5627762cff7c0280d1db93 1 REGISTRATION REQUIREMEN…" at bounding box center [467, 122] width 934 height 681
click at [427, 341] on div at bounding box center [416, 321] width 118 height 109
click at [488, 338] on label "I agree to the terms and conditions ." at bounding box center [557, 340] width 147 height 12
checkbox input "true"
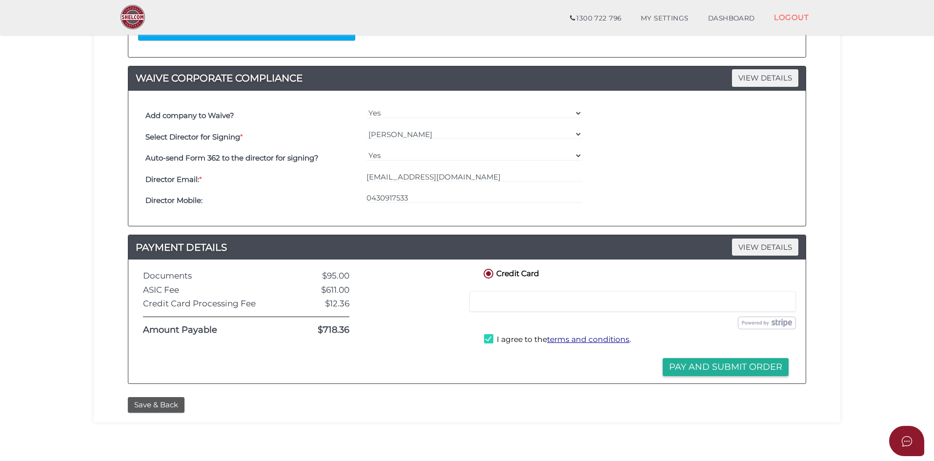
click at [456, 324] on div at bounding box center [416, 321] width 118 height 109
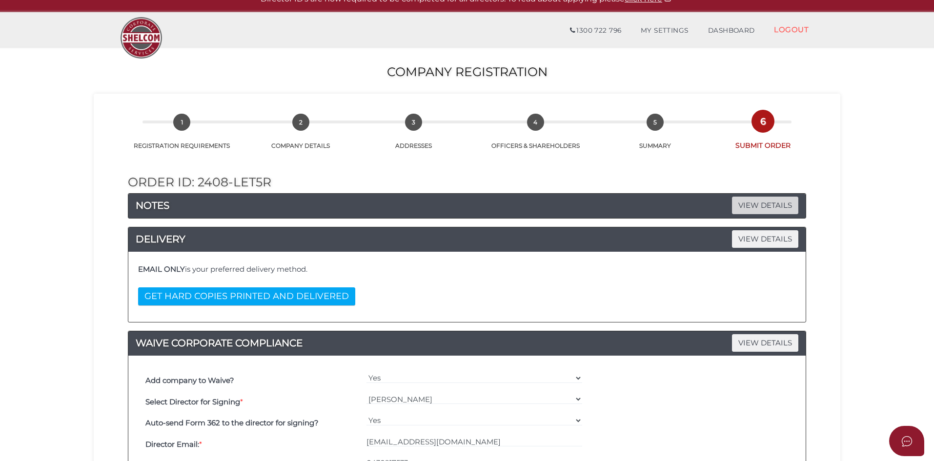
scroll to position [0, 0]
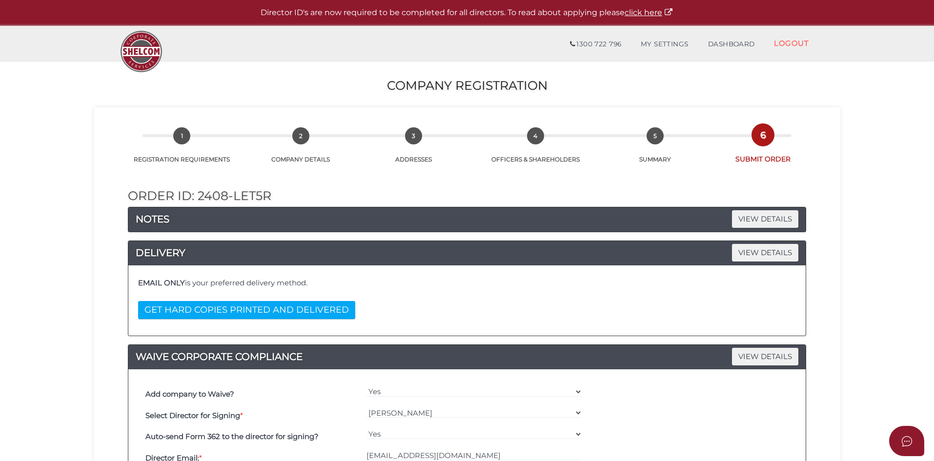
click at [488, 299] on div "EMAIL ONLY is your preferred delivery method. GET HARD COPIES PRINTED AND DELIV…" at bounding box center [467, 301] width 663 height 56
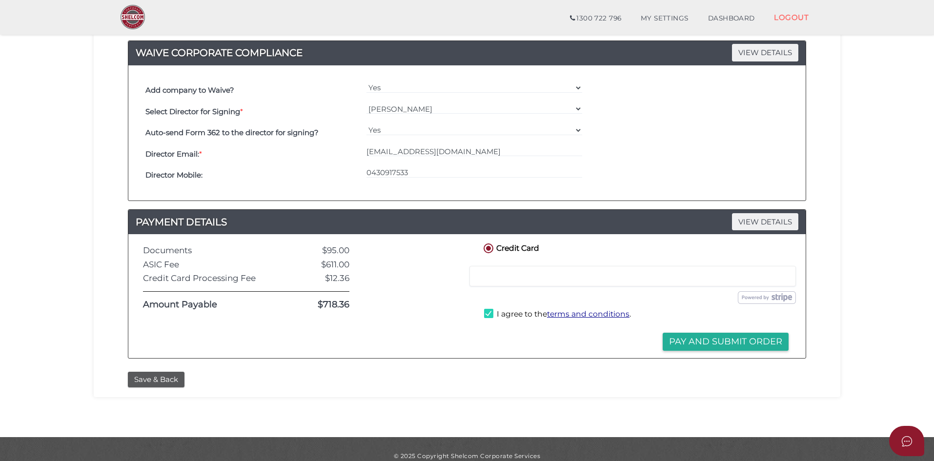
scroll to position [283, 0]
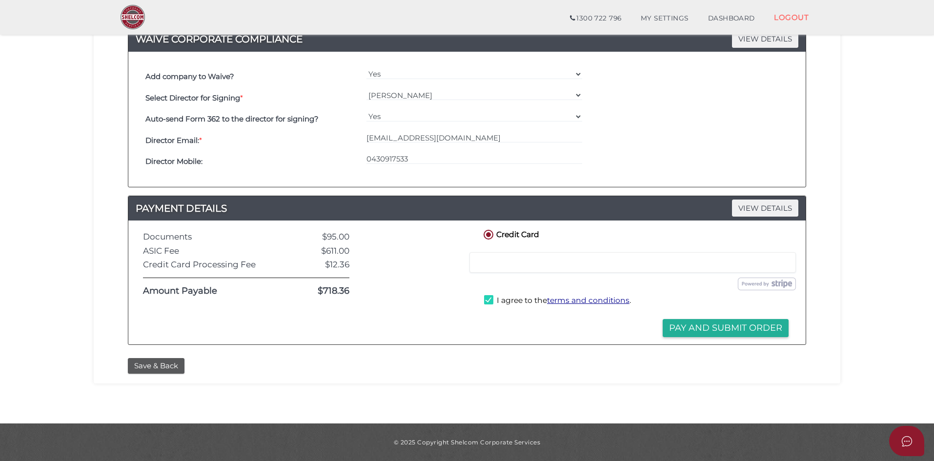
click at [496, 373] on div "Save & Back" at bounding box center [467, 366] width 693 height 16
click at [709, 329] on button "Pay and Submit Order" at bounding box center [726, 328] width 126 height 18
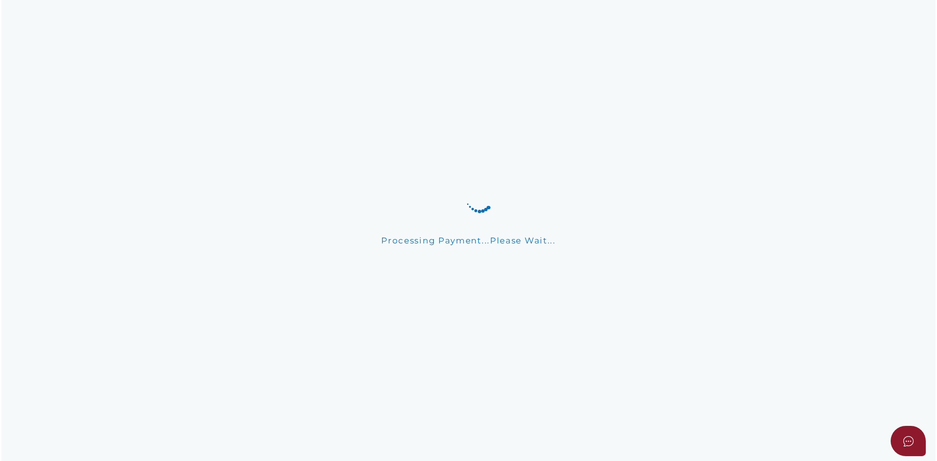
scroll to position [0, 0]
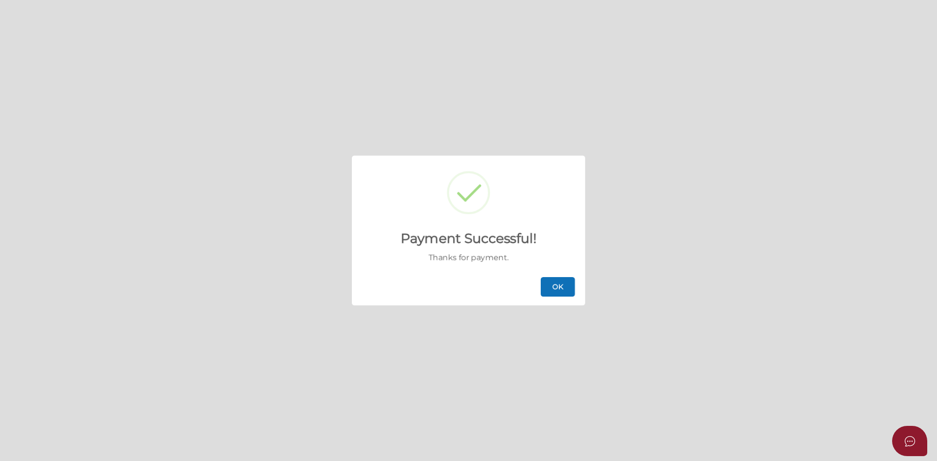
click at [550, 283] on button "OK" at bounding box center [558, 287] width 34 height 20
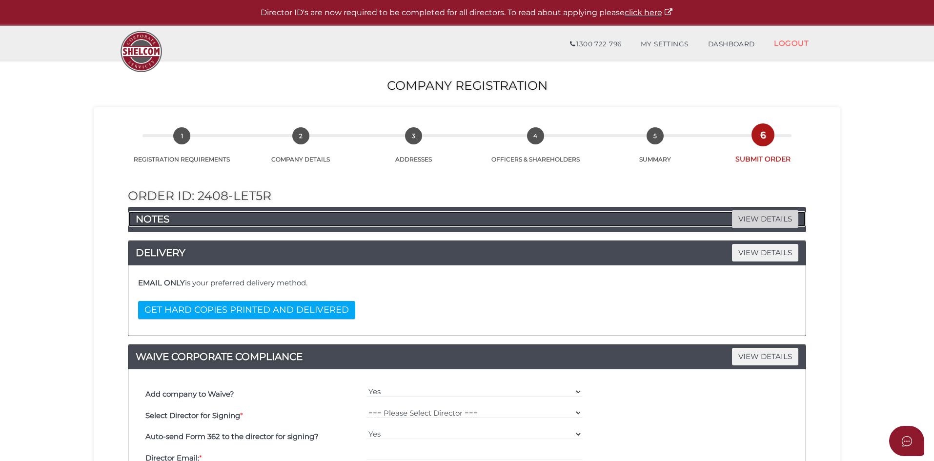
click at [772, 220] on span "VIEW DETAILS" at bounding box center [765, 218] width 66 height 17
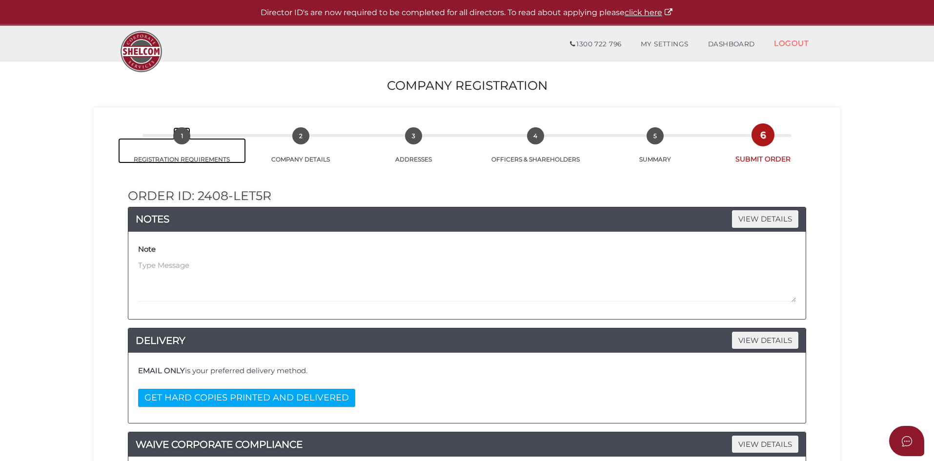
click at [183, 133] on span "1" at bounding box center [181, 135] width 17 height 17
click at [307, 133] on span "2" at bounding box center [300, 135] width 17 height 17
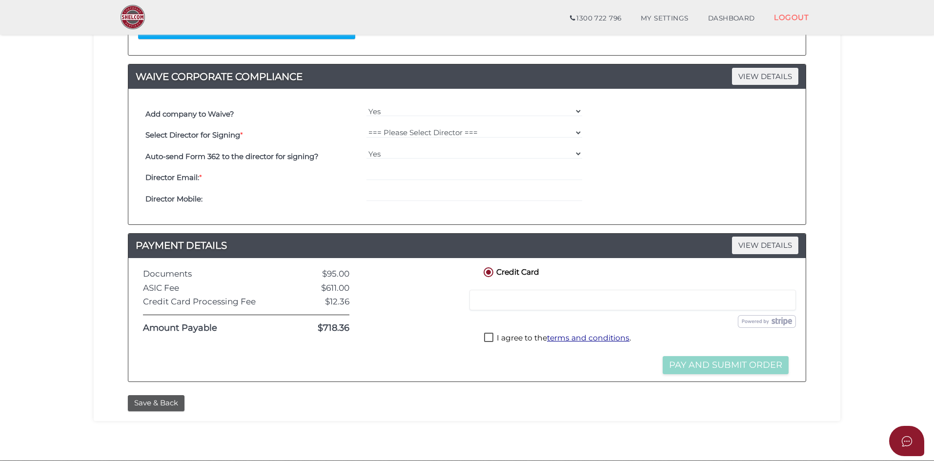
scroll to position [370, 0]
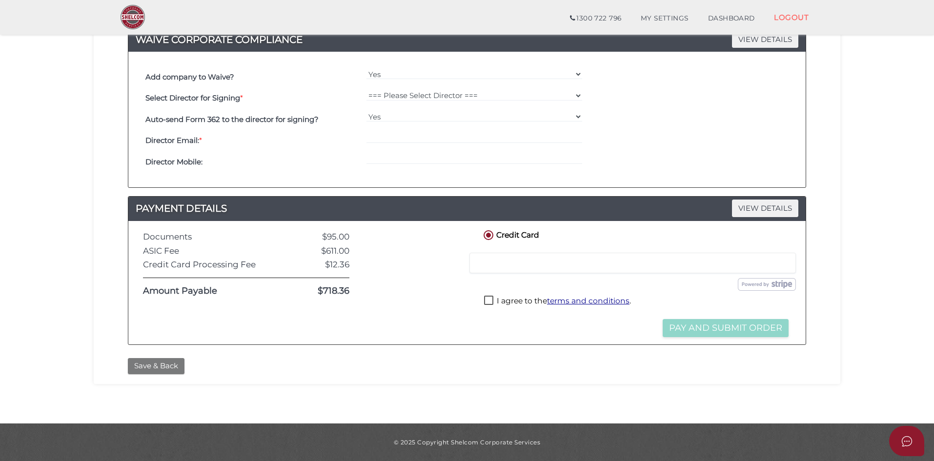
click at [163, 369] on button "Save & Back" at bounding box center [156, 366] width 57 height 16
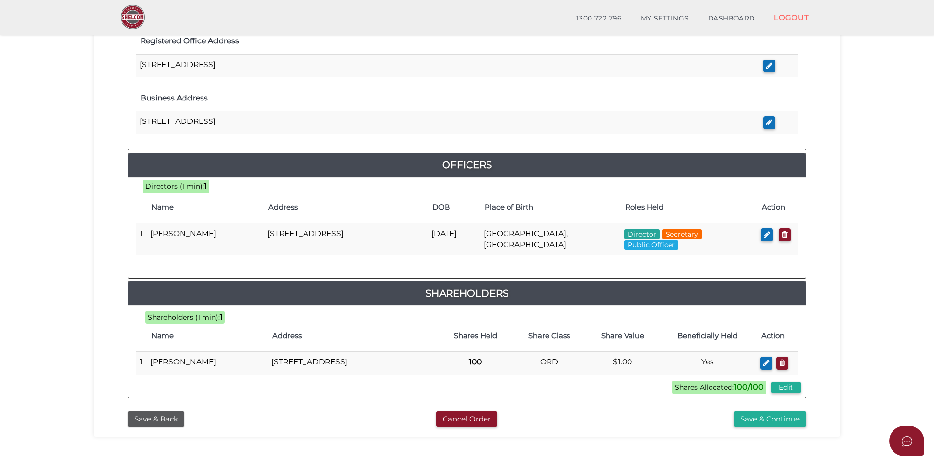
scroll to position [342, 0]
